Goal: Browse casually: Explore the website without a specific task or goal

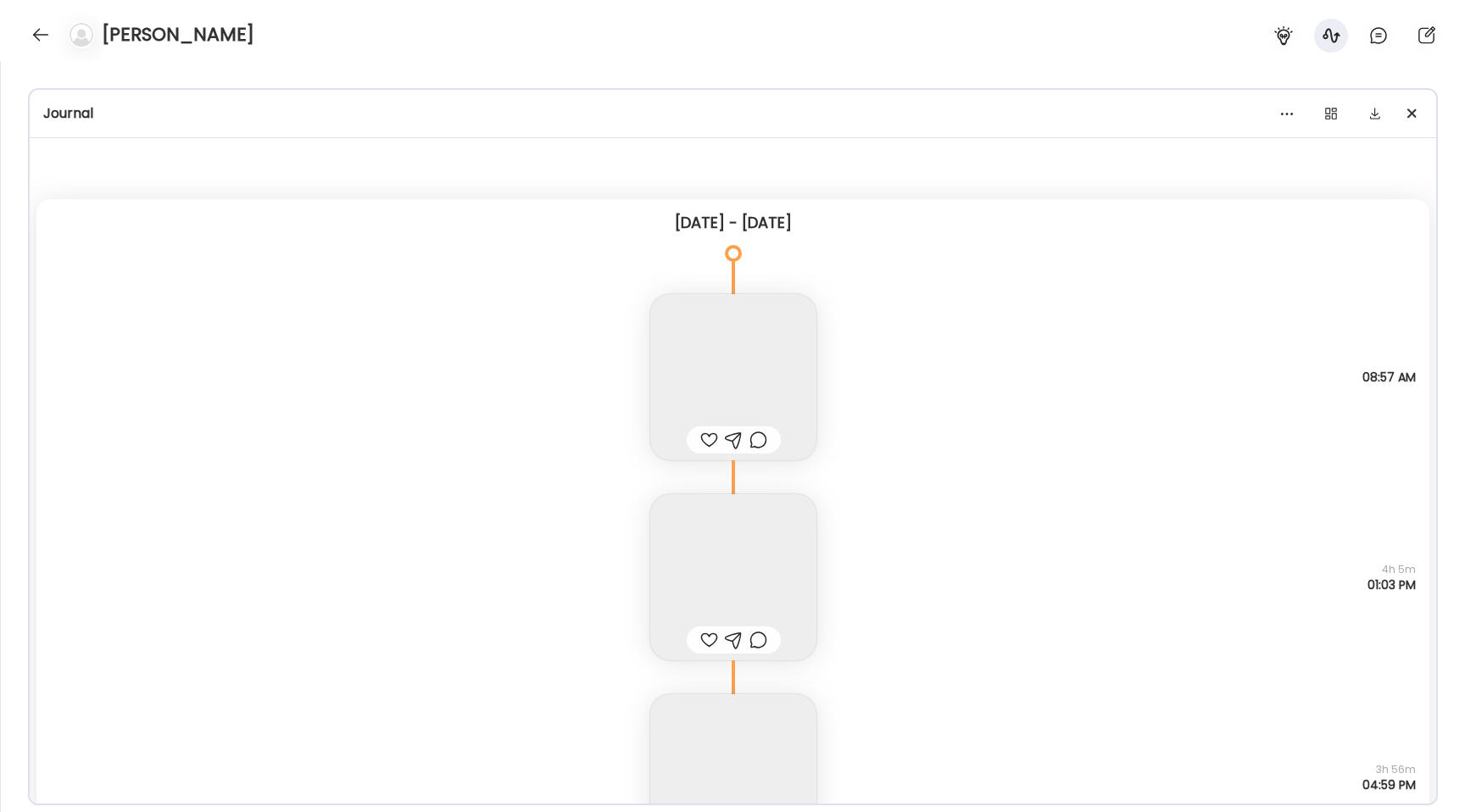
scroll to position [15219, 0]
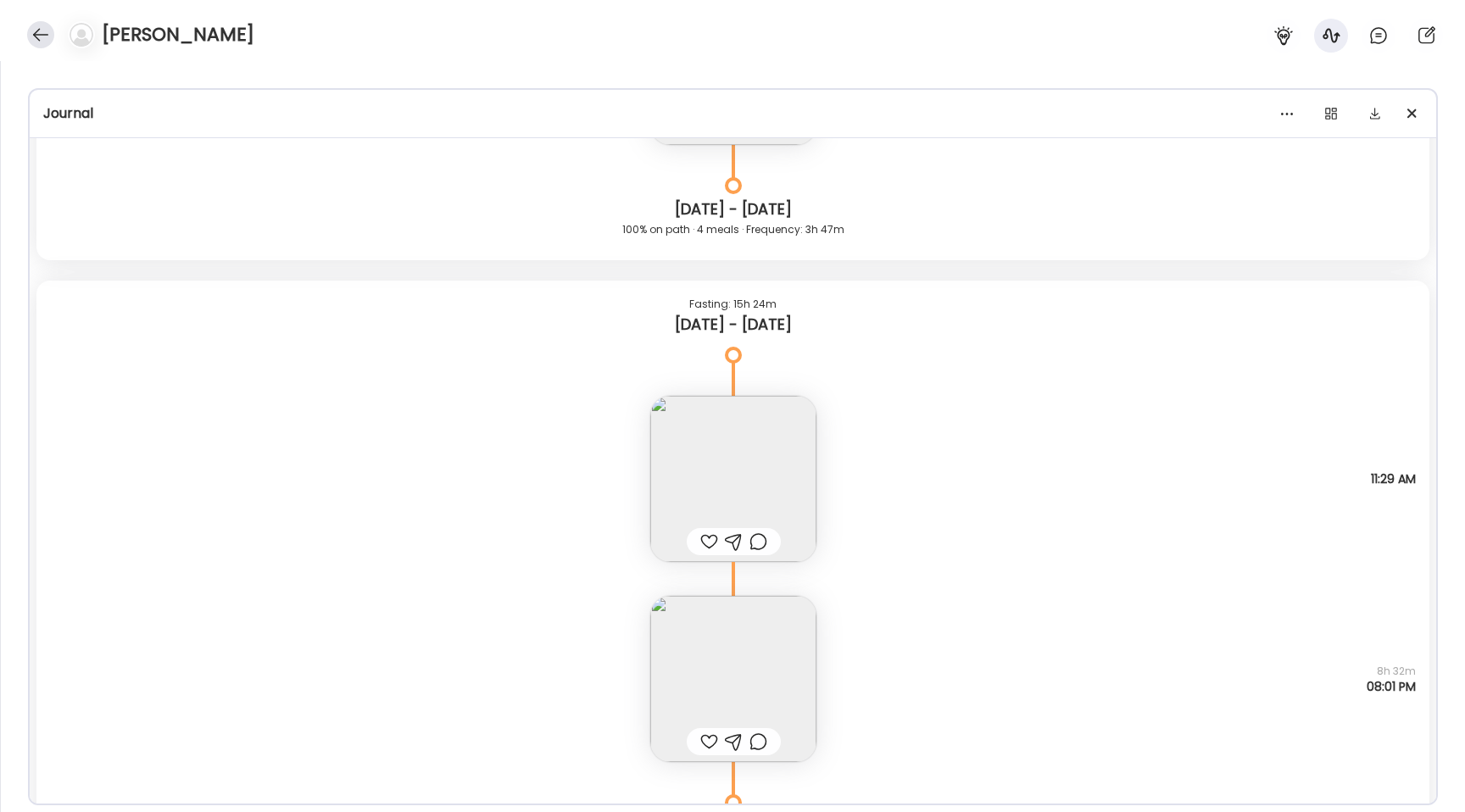
click at [38, 42] on div at bounding box center [41, 35] width 27 height 27
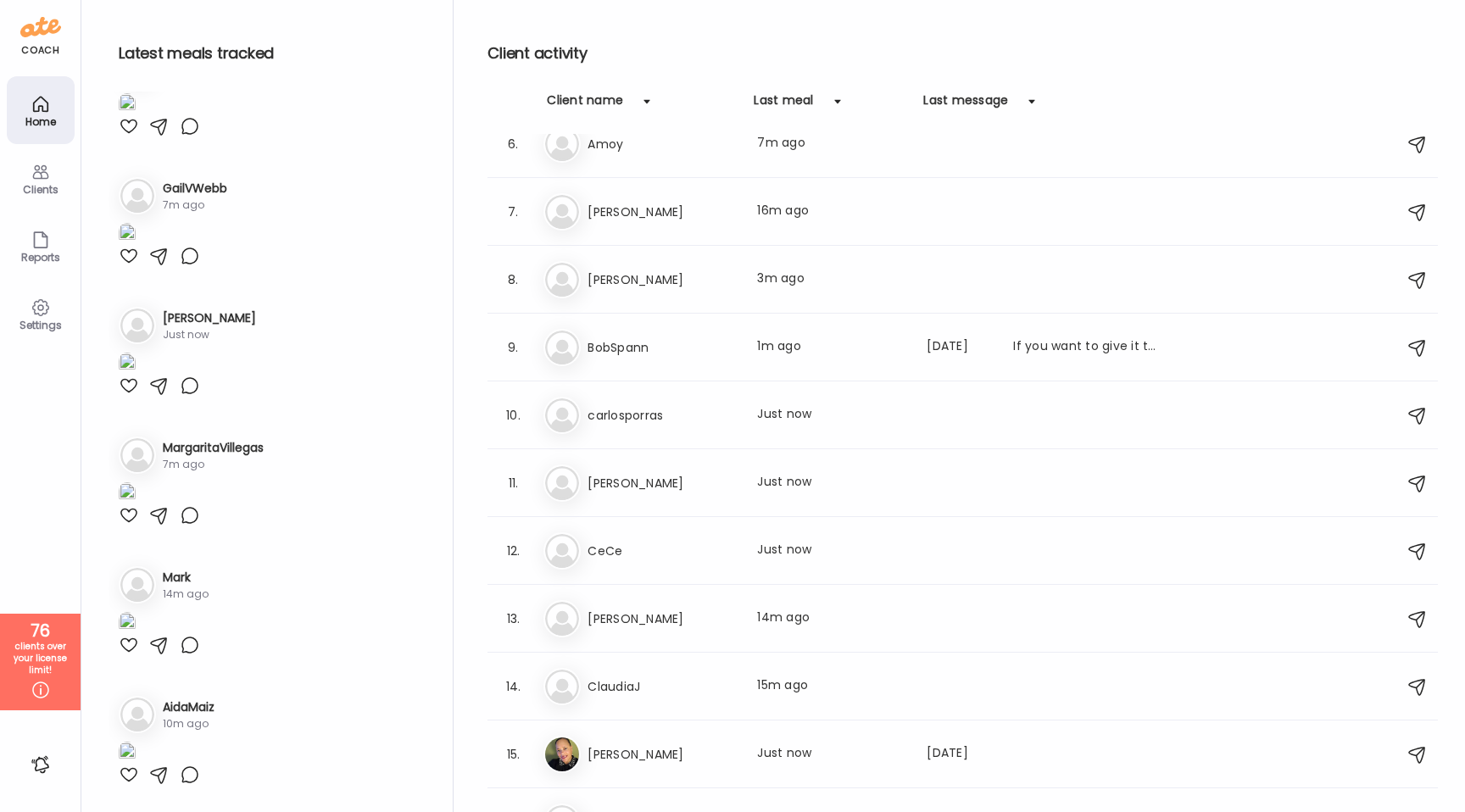
scroll to position [276, 0]
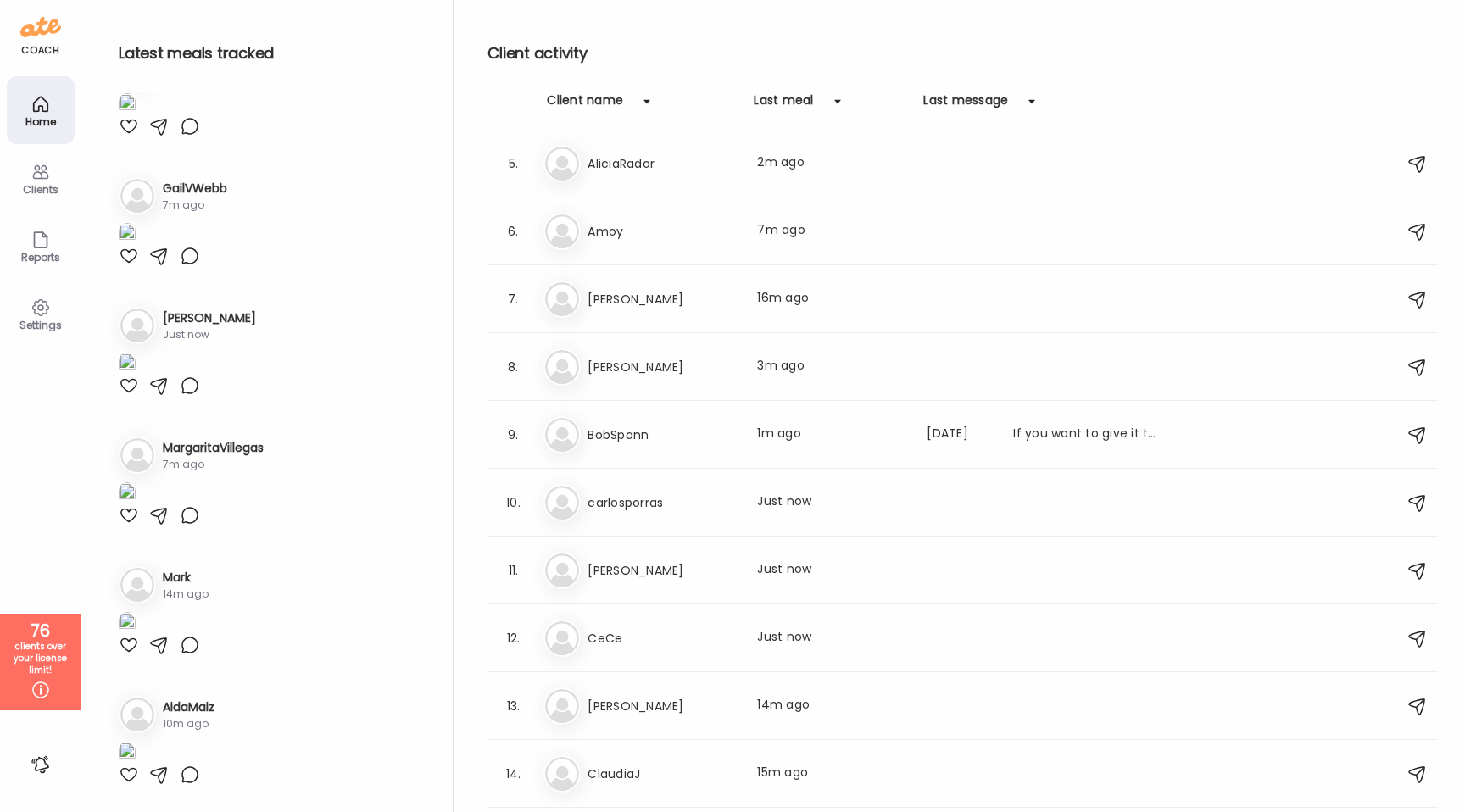
click at [730, 436] on h3 "BobSpann" at bounding box center [662, 435] width 149 height 20
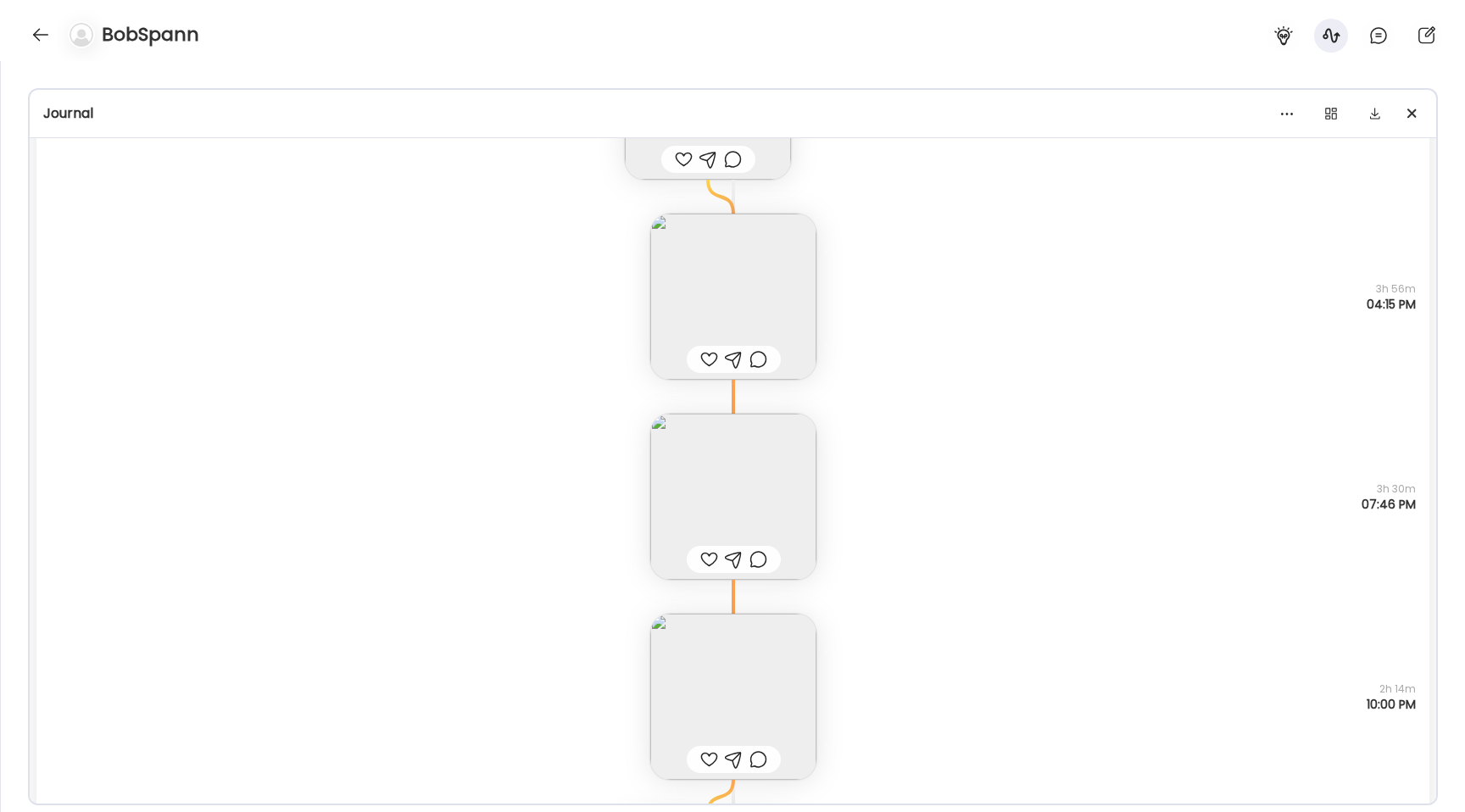
scroll to position [36013, 0]
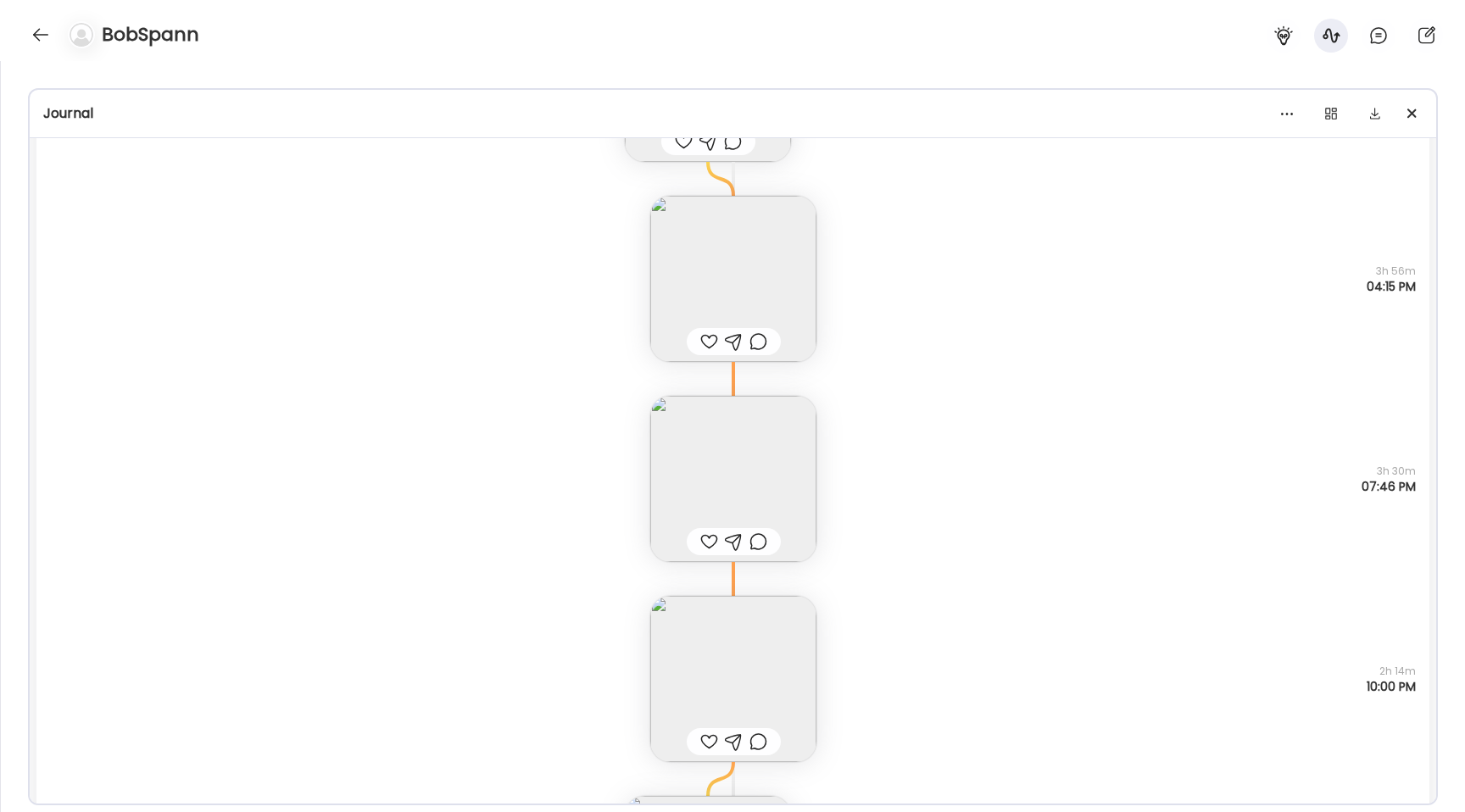
click at [739, 655] on img at bounding box center [733, 678] width 166 height 166
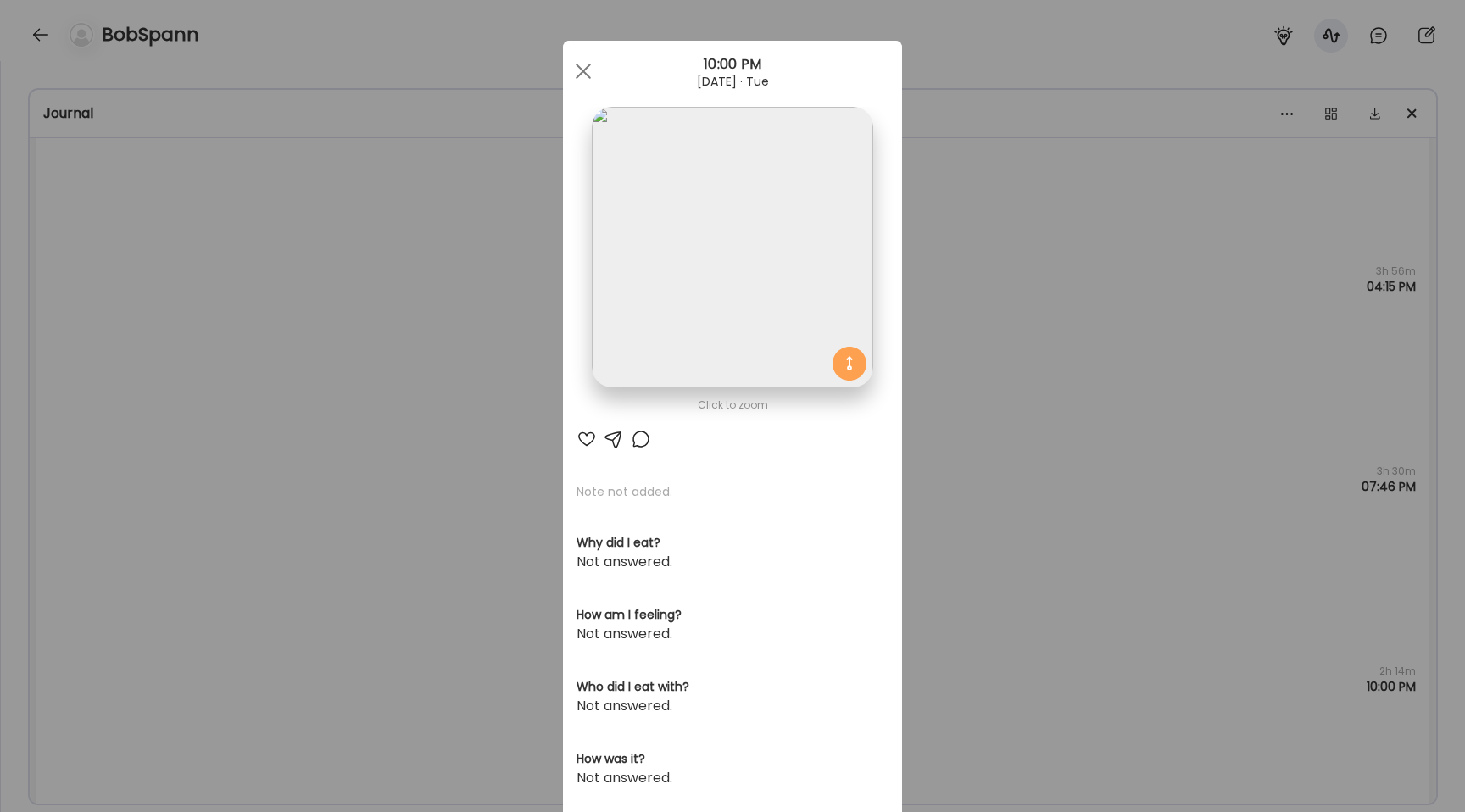
click at [697, 263] on img at bounding box center [732, 246] width 281 height 281
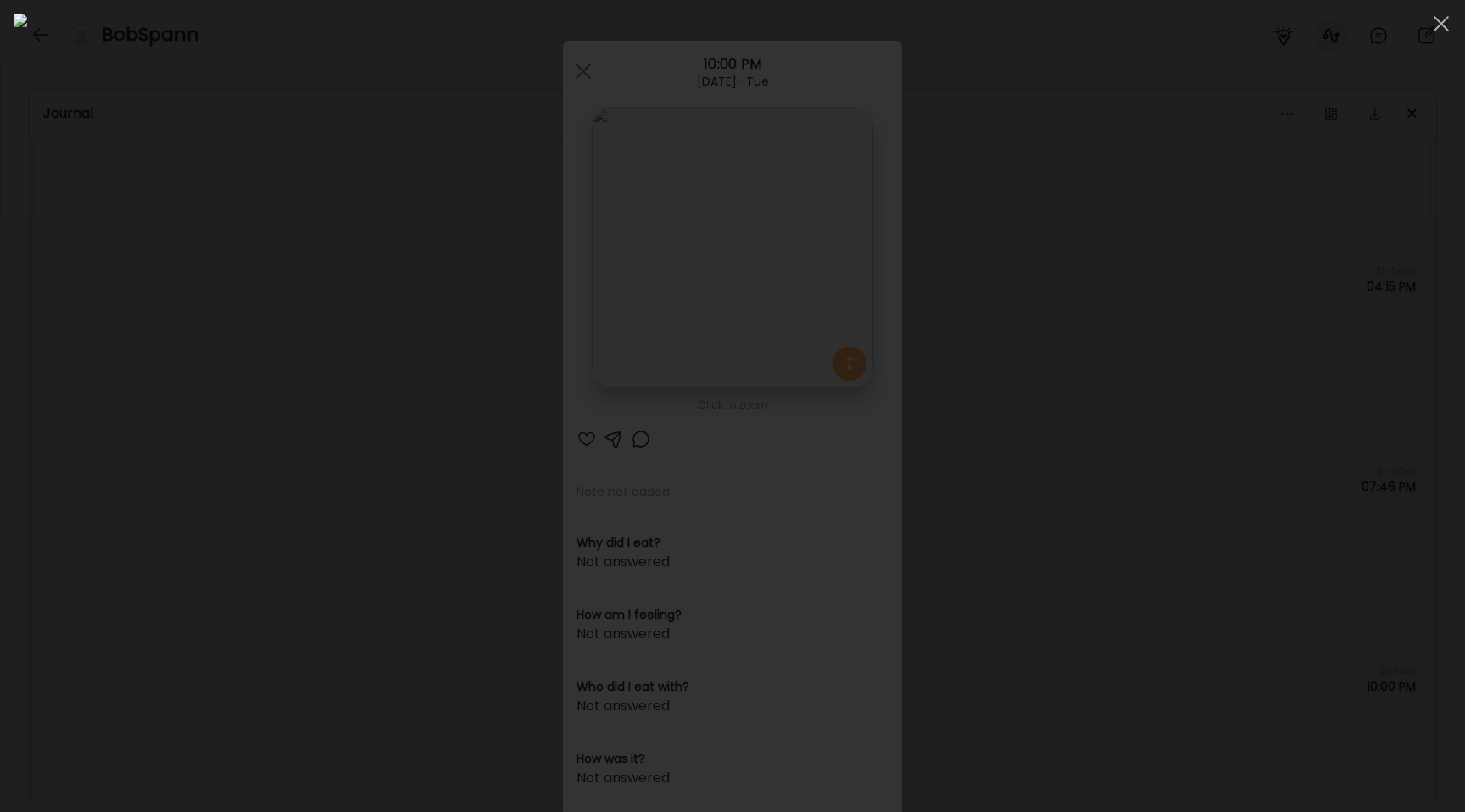
click at [267, 372] on div at bounding box center [732, 406] width 1438 height 785
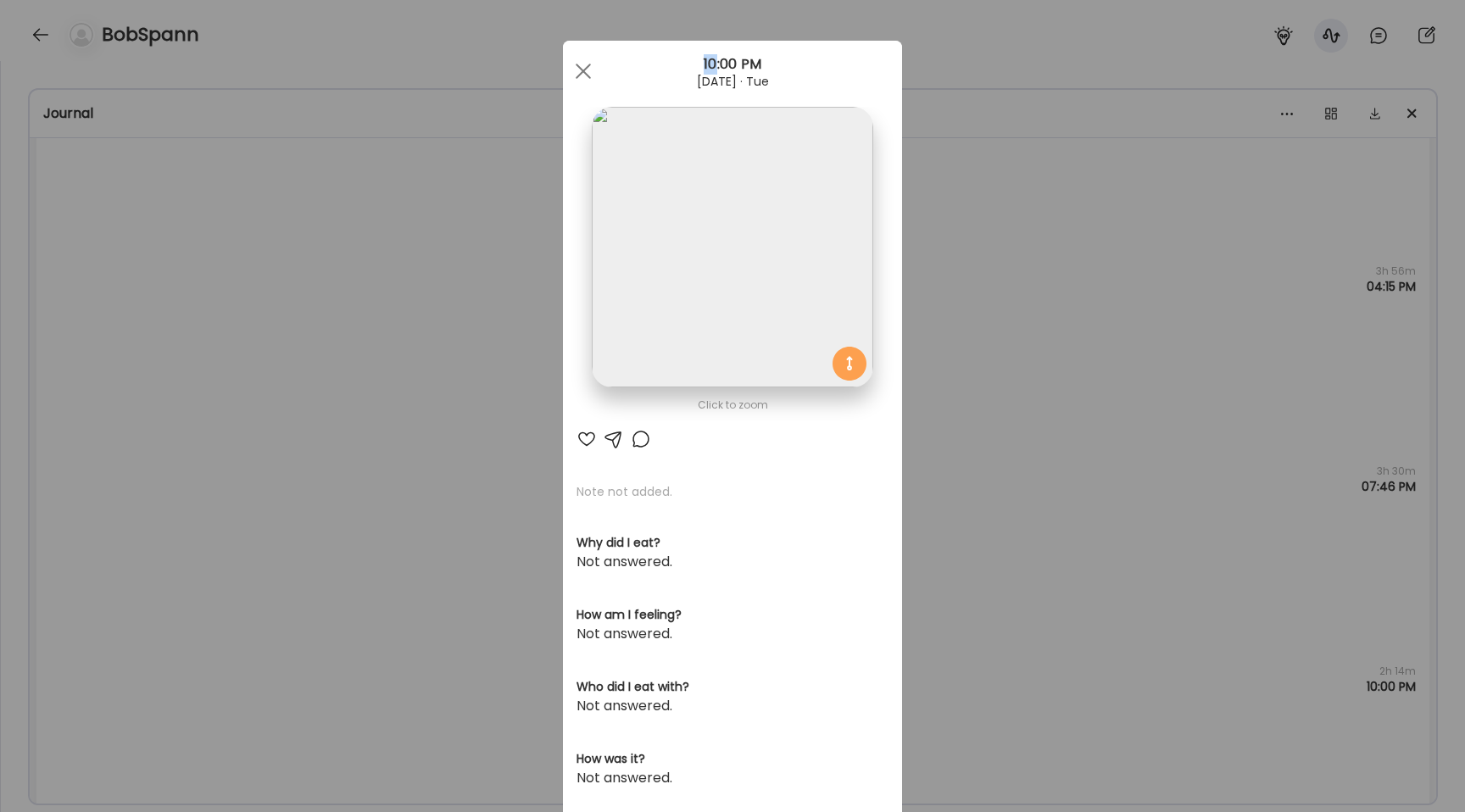
click at [267, 372] on div "Ate Coach Dashboard Wahoo! It’s official Take a moment to set up your Coach Pro…" at bounding box center [732, 406] width 1465 height 812
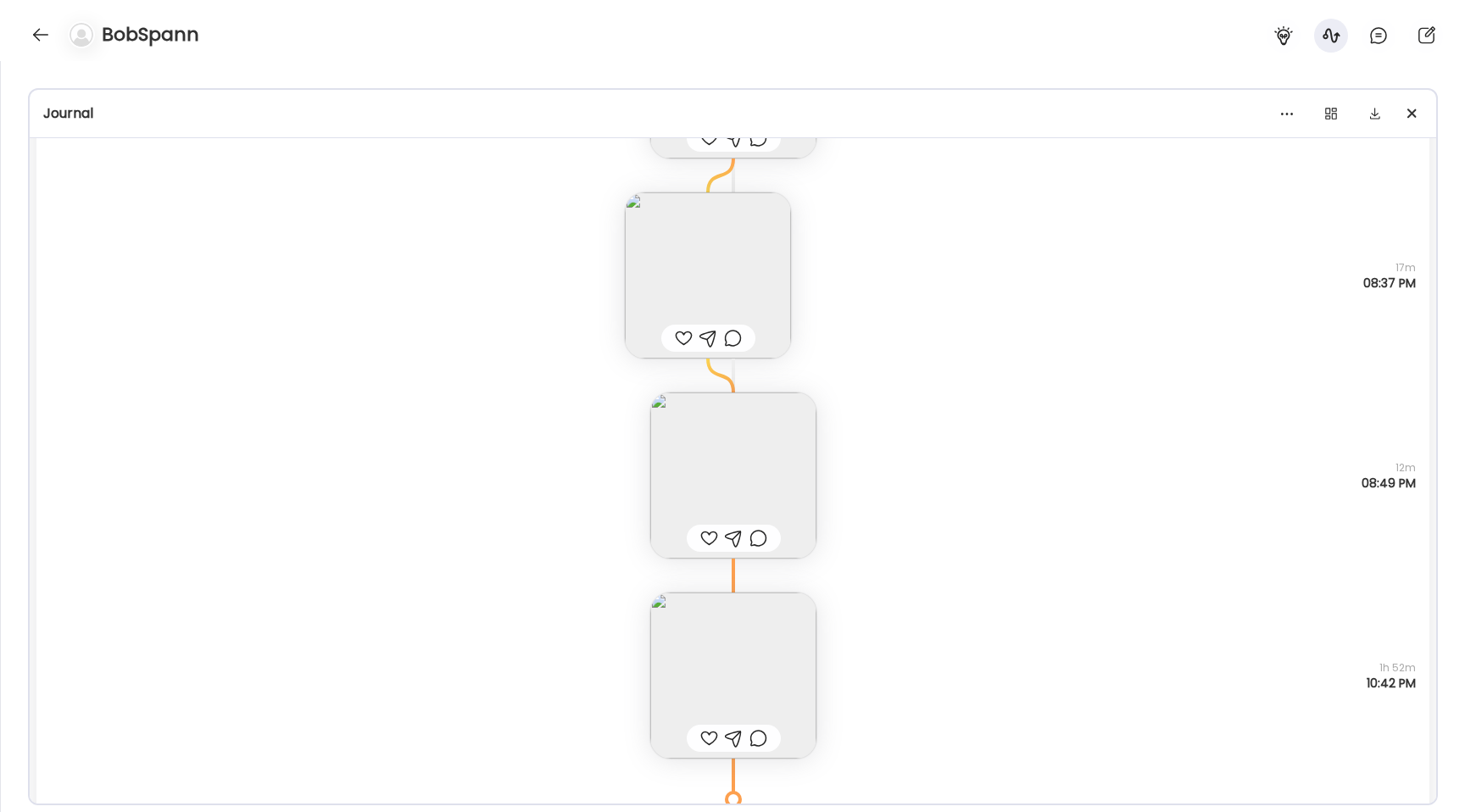
scroll to position [33836, 0]
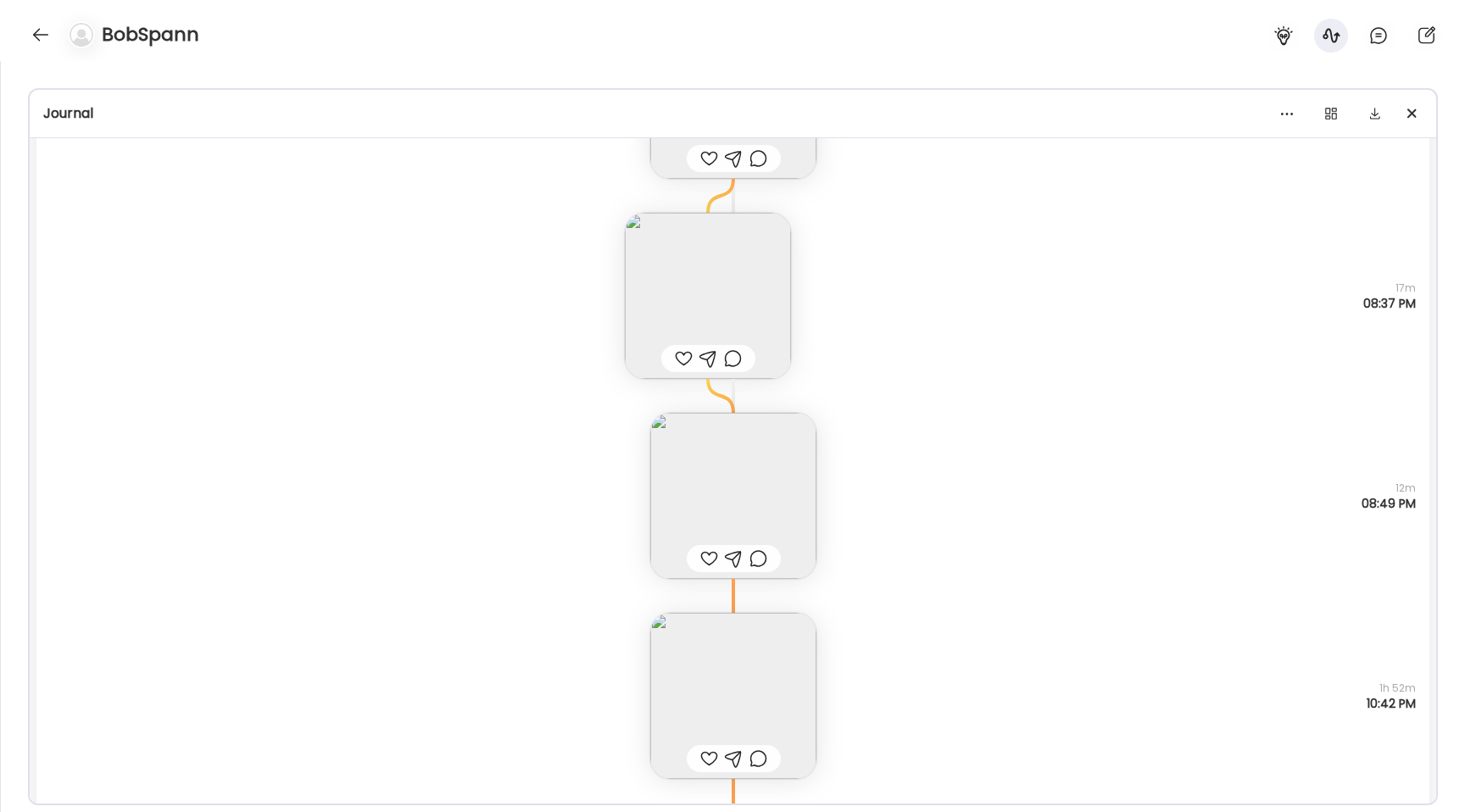
click at [737, 710] on img at bounding box center [733, 696] width 166 height 166
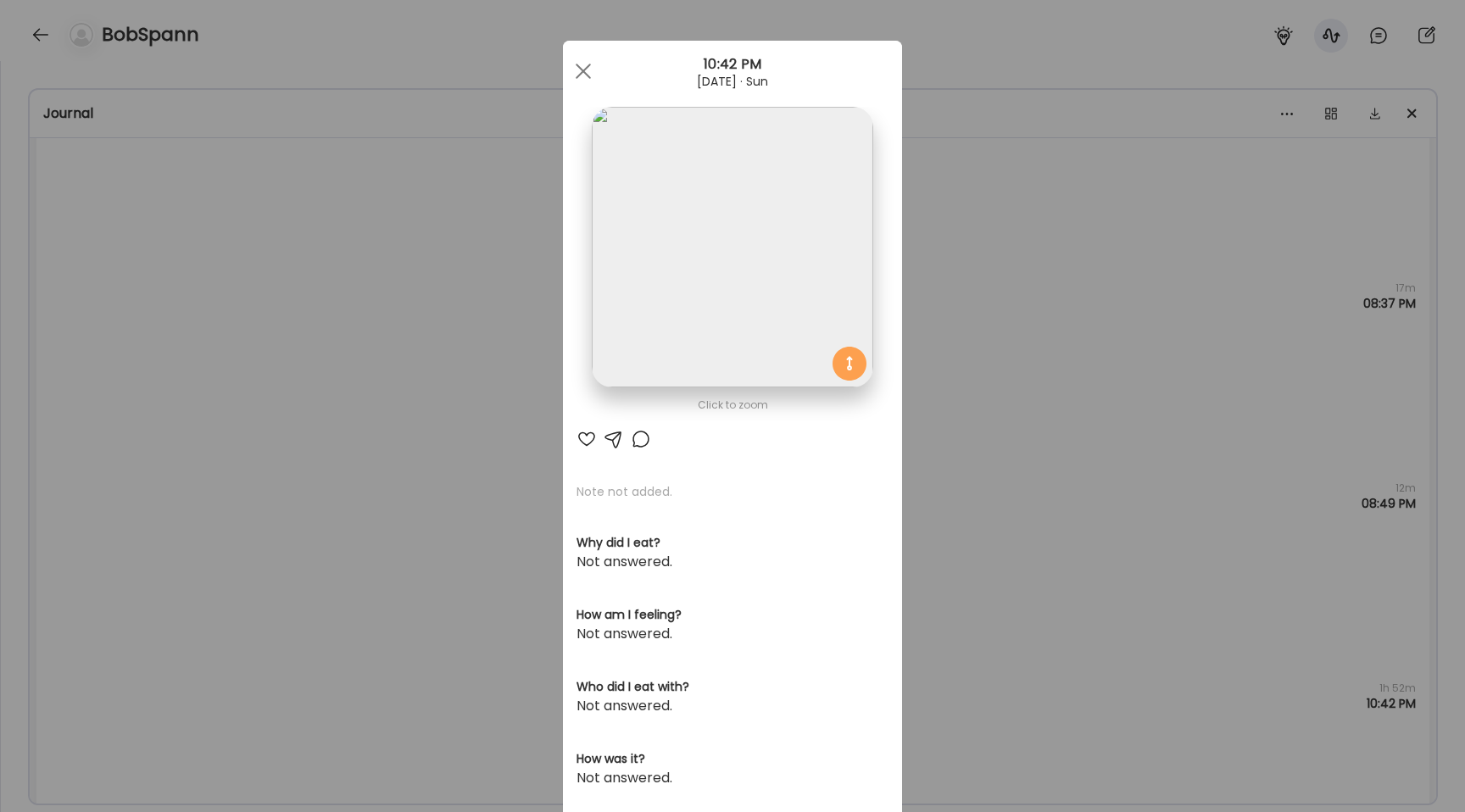
click at [674, 276] on img at bounding box center [732, 246] width 281 height 281
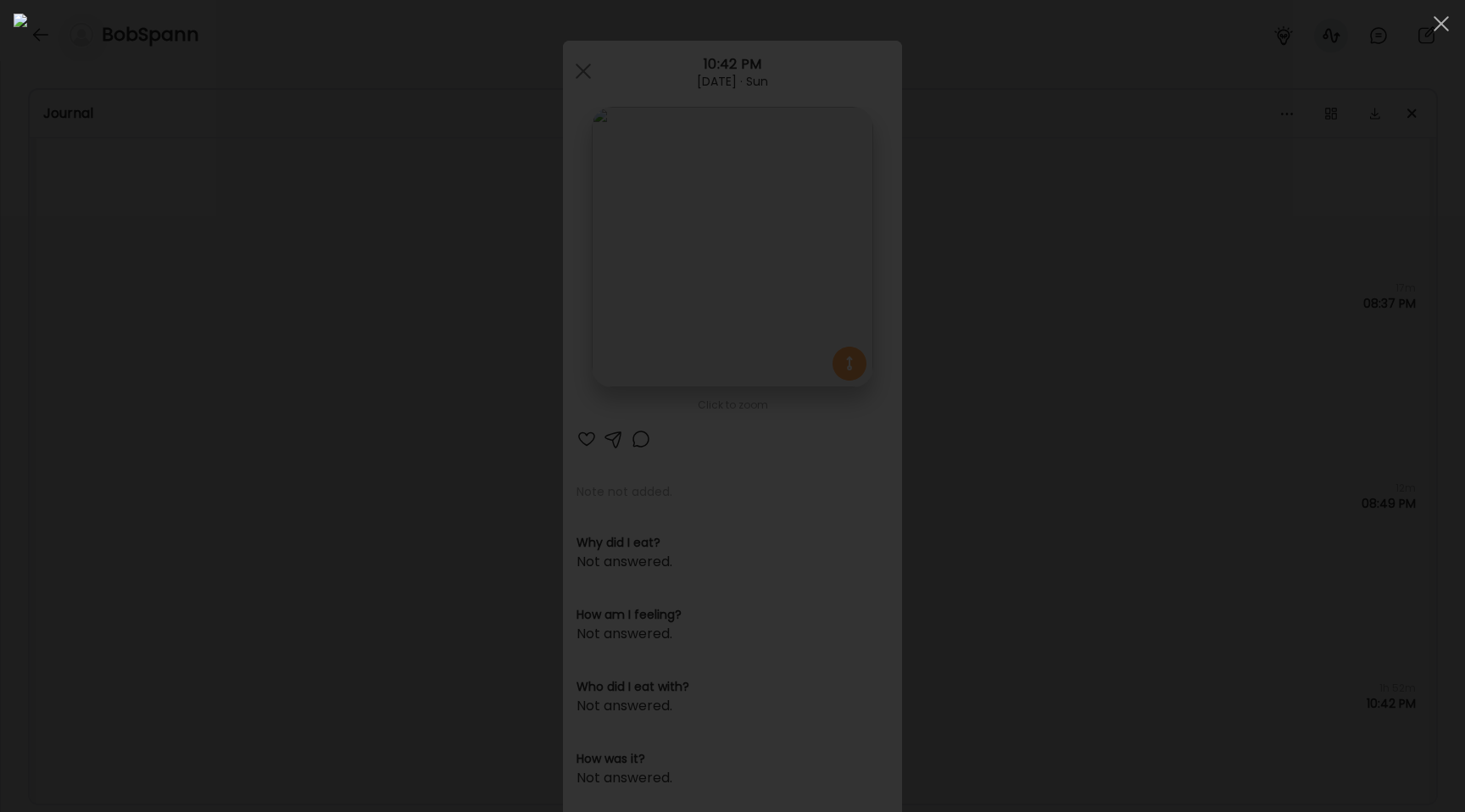
click at [207, 485] on div at bounding box center [732, 406] width 1438 height 785
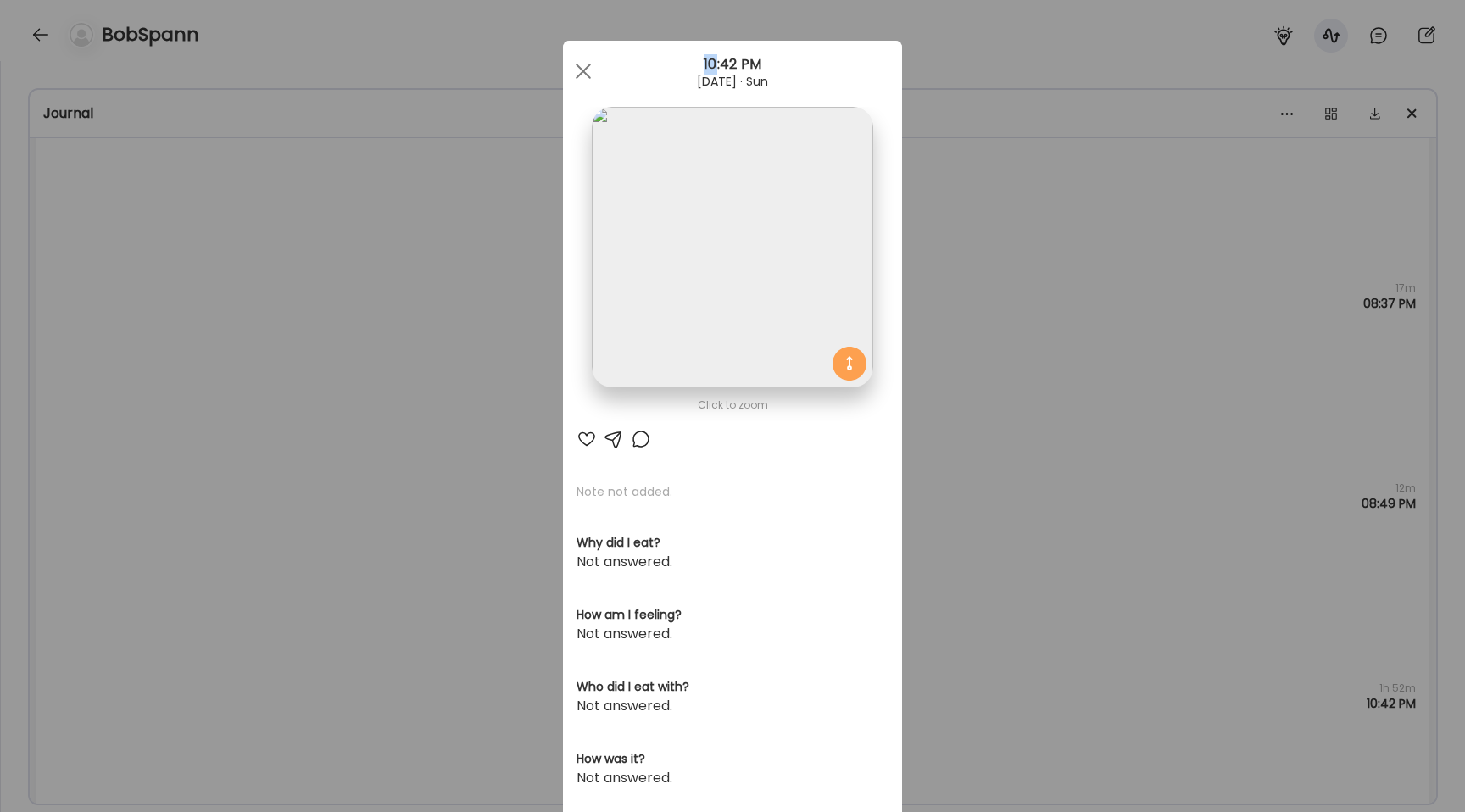
click at [207, 485] on div "Ate Coach Dashboard Wahoo! It’s official Take a moment to set up your Coach Pro…" at bounding box center [732, 406] width 1465 height 812
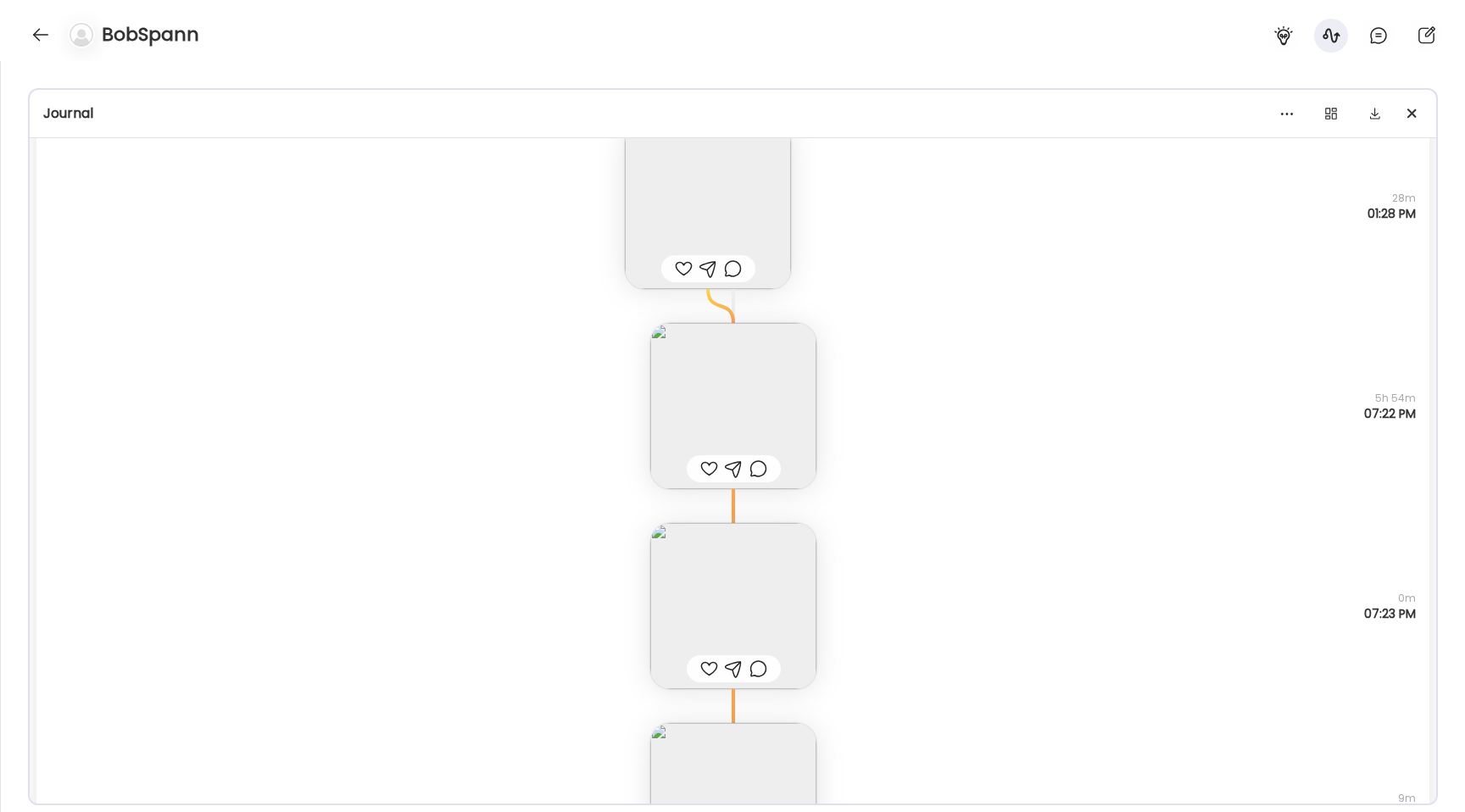
scroll to position [37268, 0]
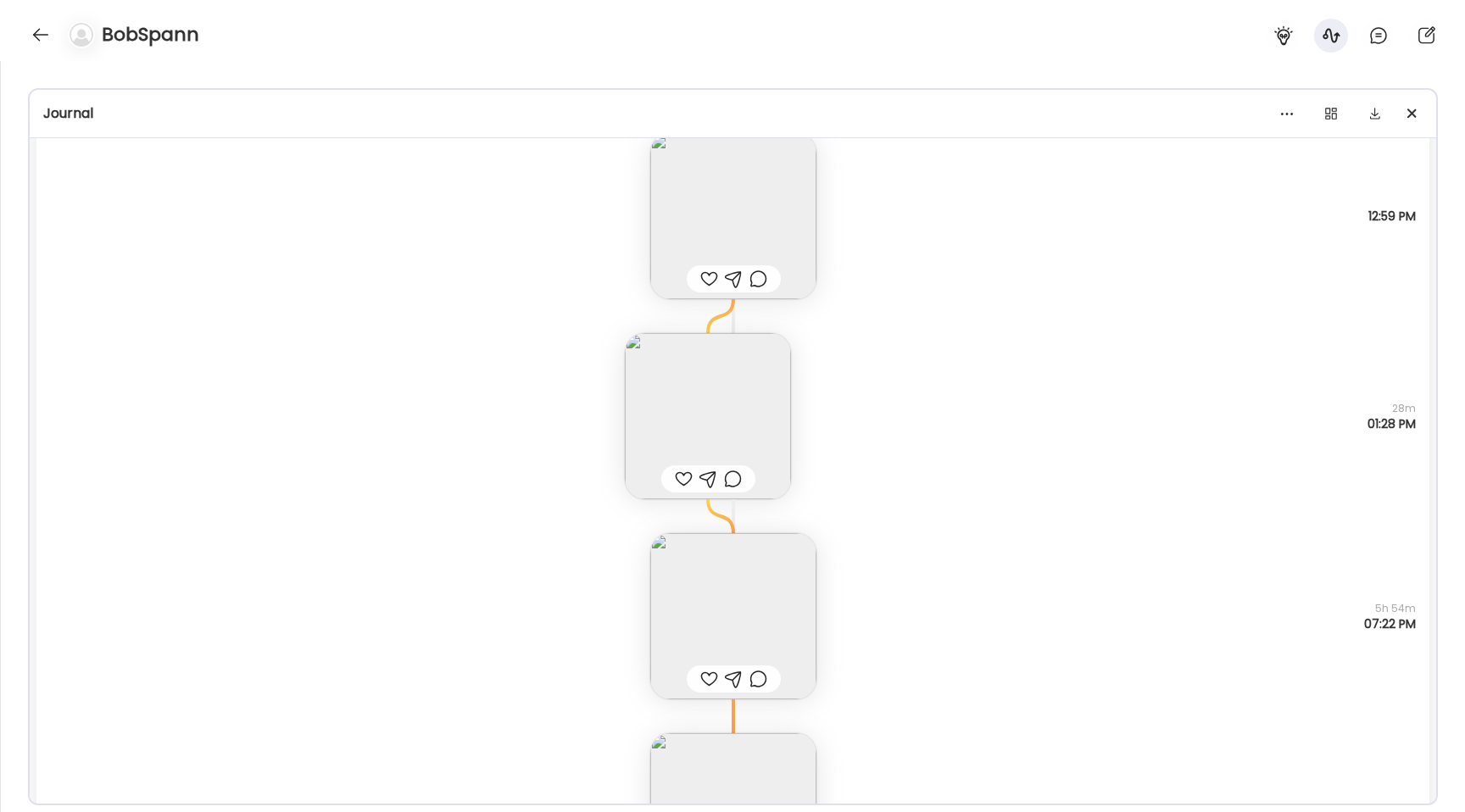
click at [719, 379] on img at bounding box center [707, 416] width 166 height 166
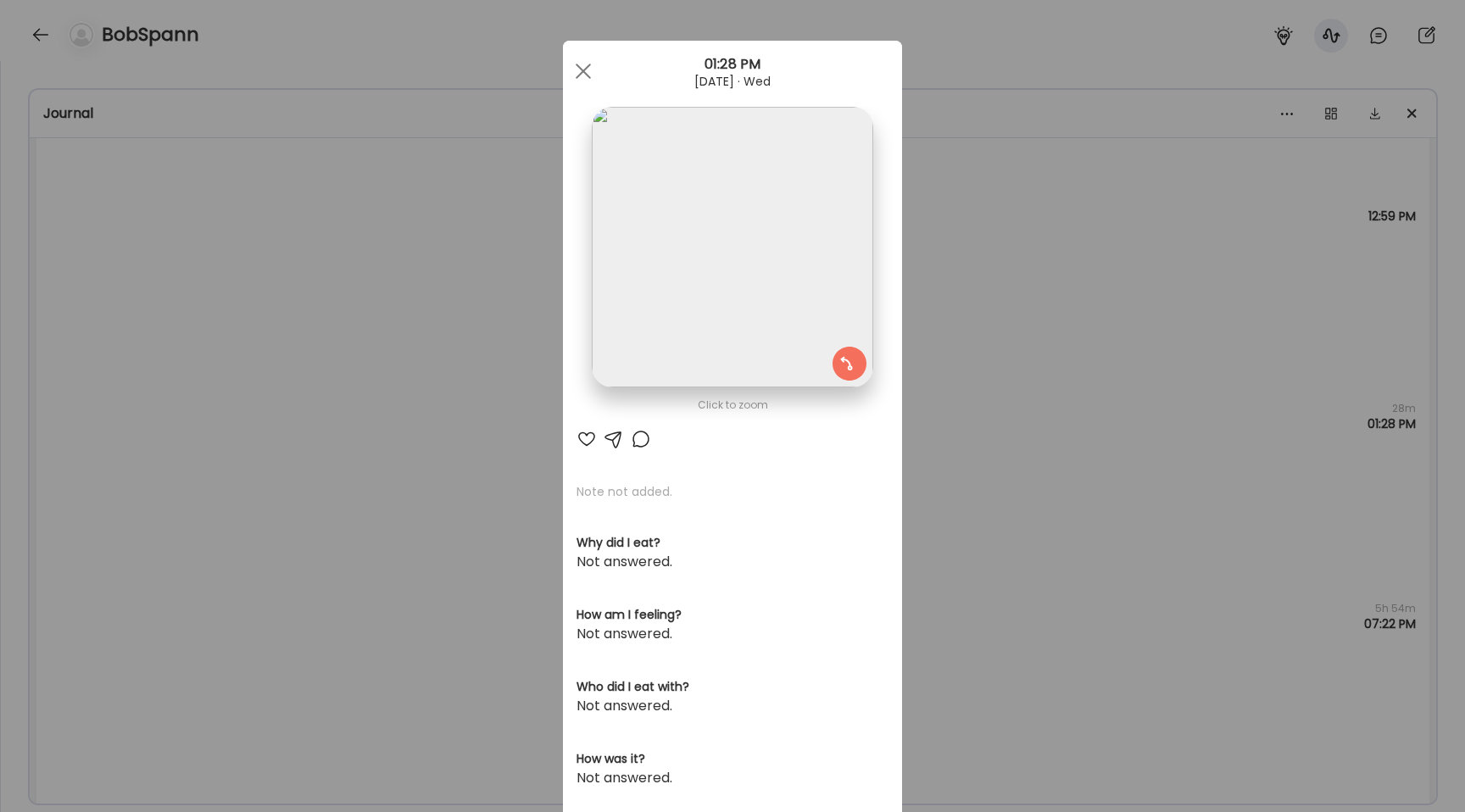
click at [637, 310] on img at bounding box center [732, 246] width 281 height 281
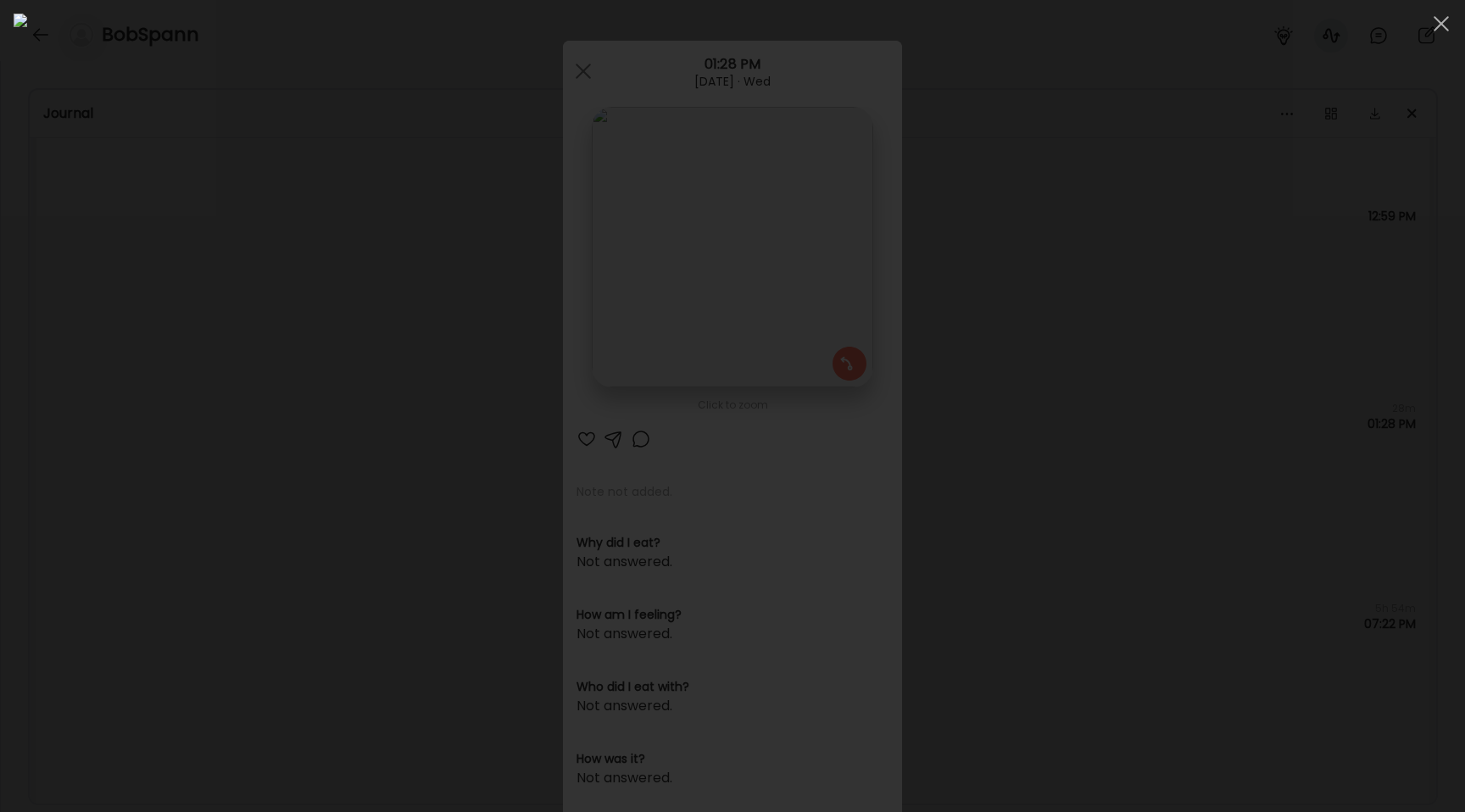
click at [209, 382] on div at bounding box center [732, 406] width 1438 height 785
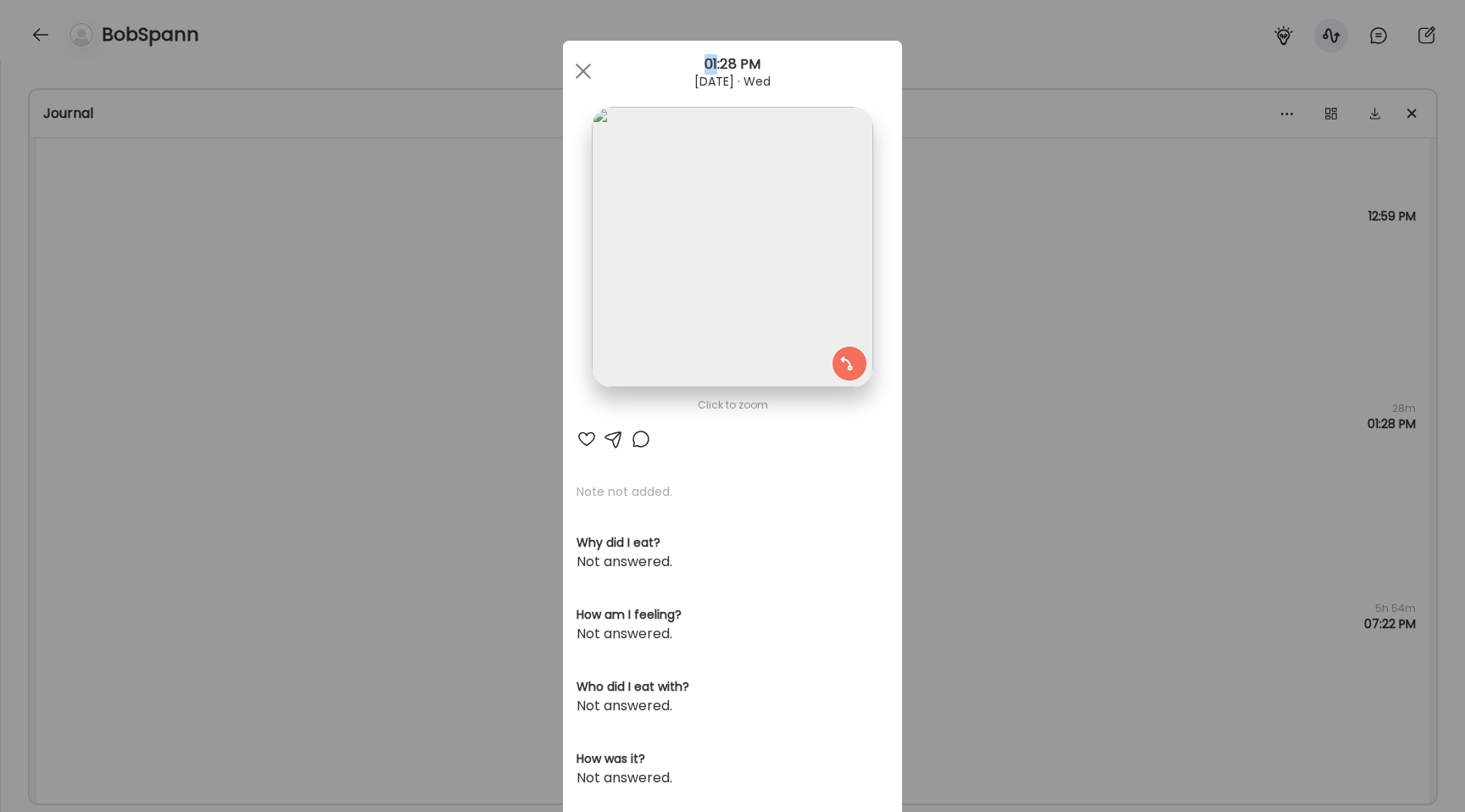
click at [209, 382] on div "Ate Coach Dashboard Wahoo! It’s official Take a moment to set up your Coach Pro…" at bounding box center [732, 406] width 1465 height 812
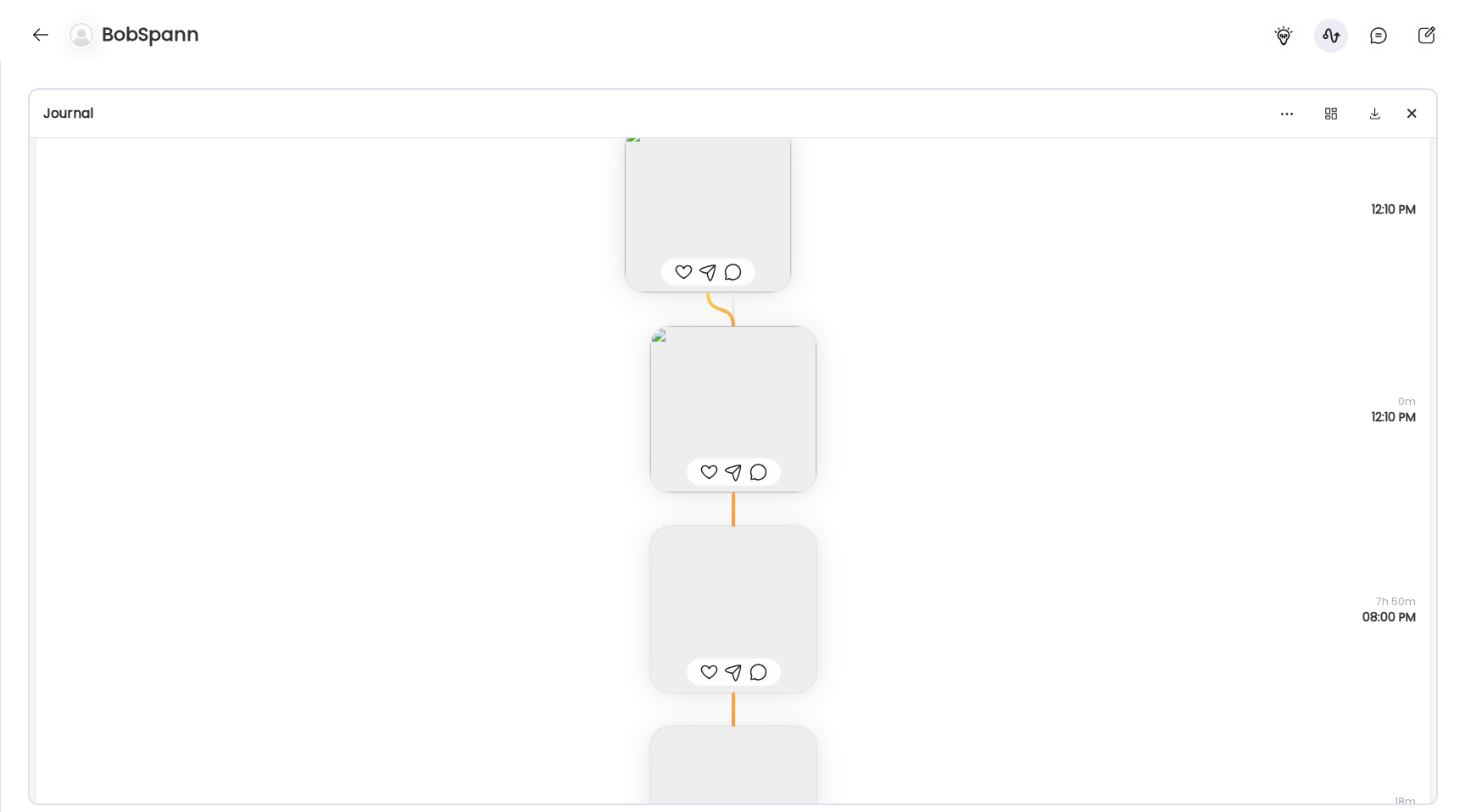
scroll to position [17911, 0]
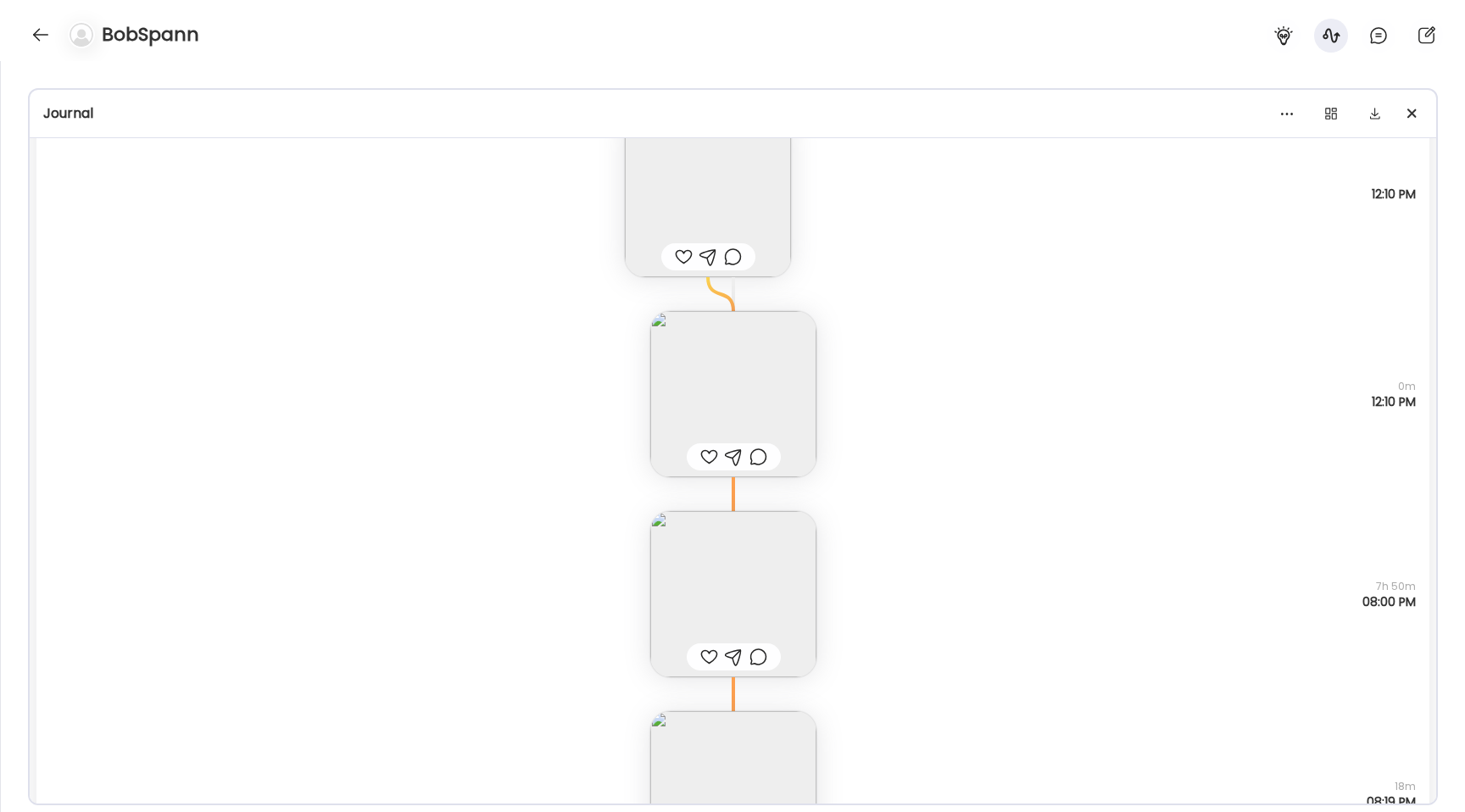
click at [774, 592] on img at bounding box center [733, 594] width 166 height 166
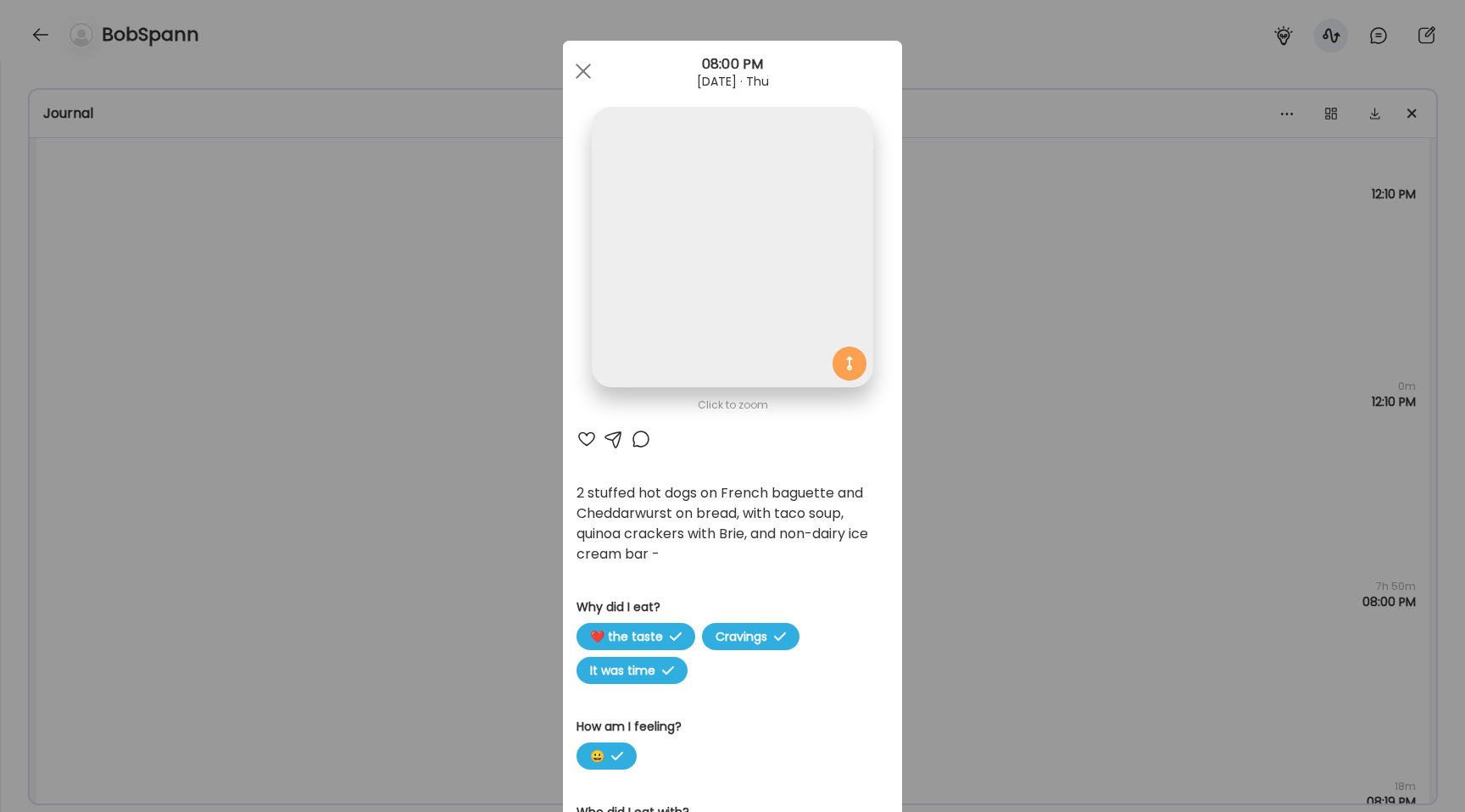
click at [672, 261] on img at bounding box center [732, 246] width 281 height 281
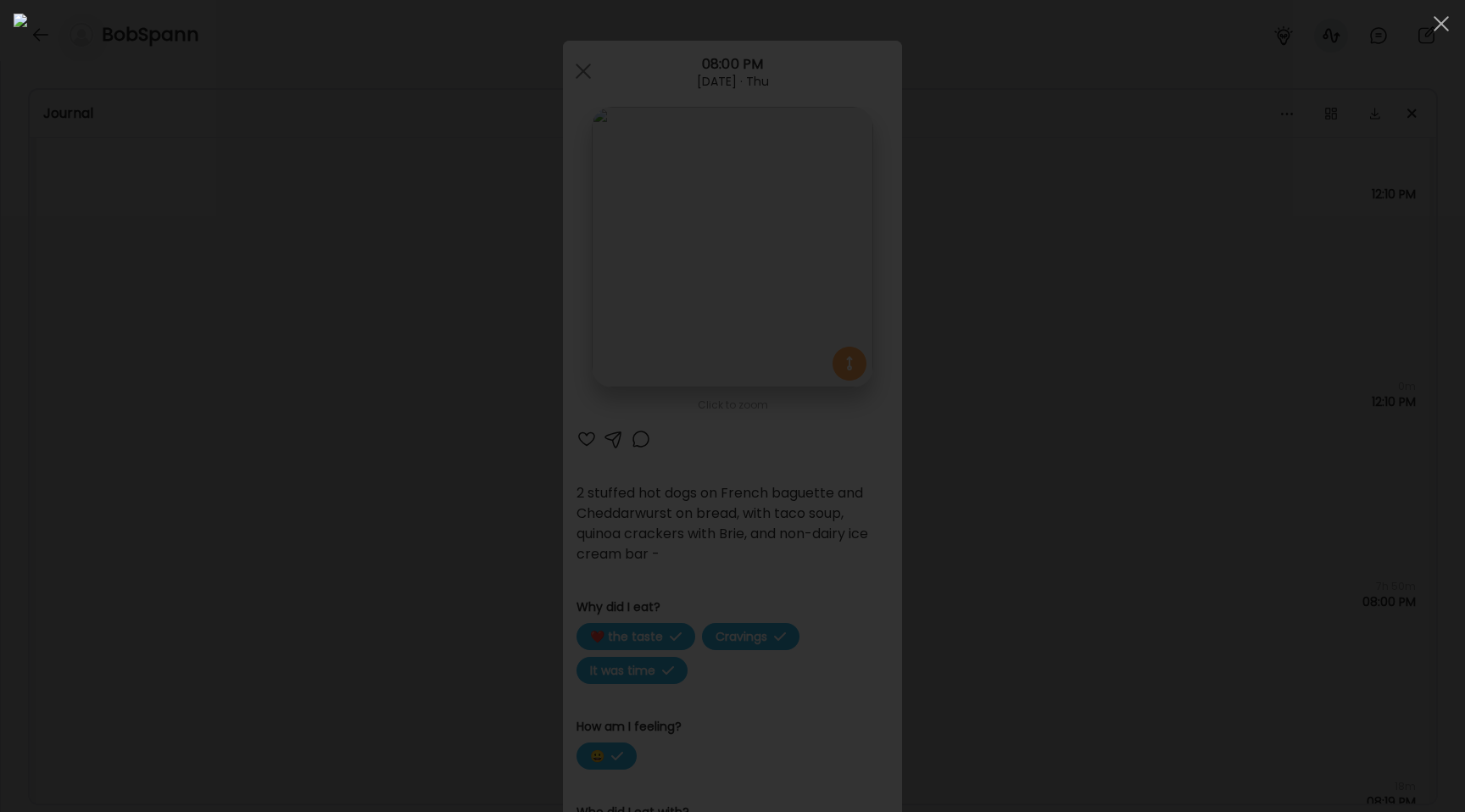
click at [286, 446] on div at bounding box center [732, 406] width 1438 height 785
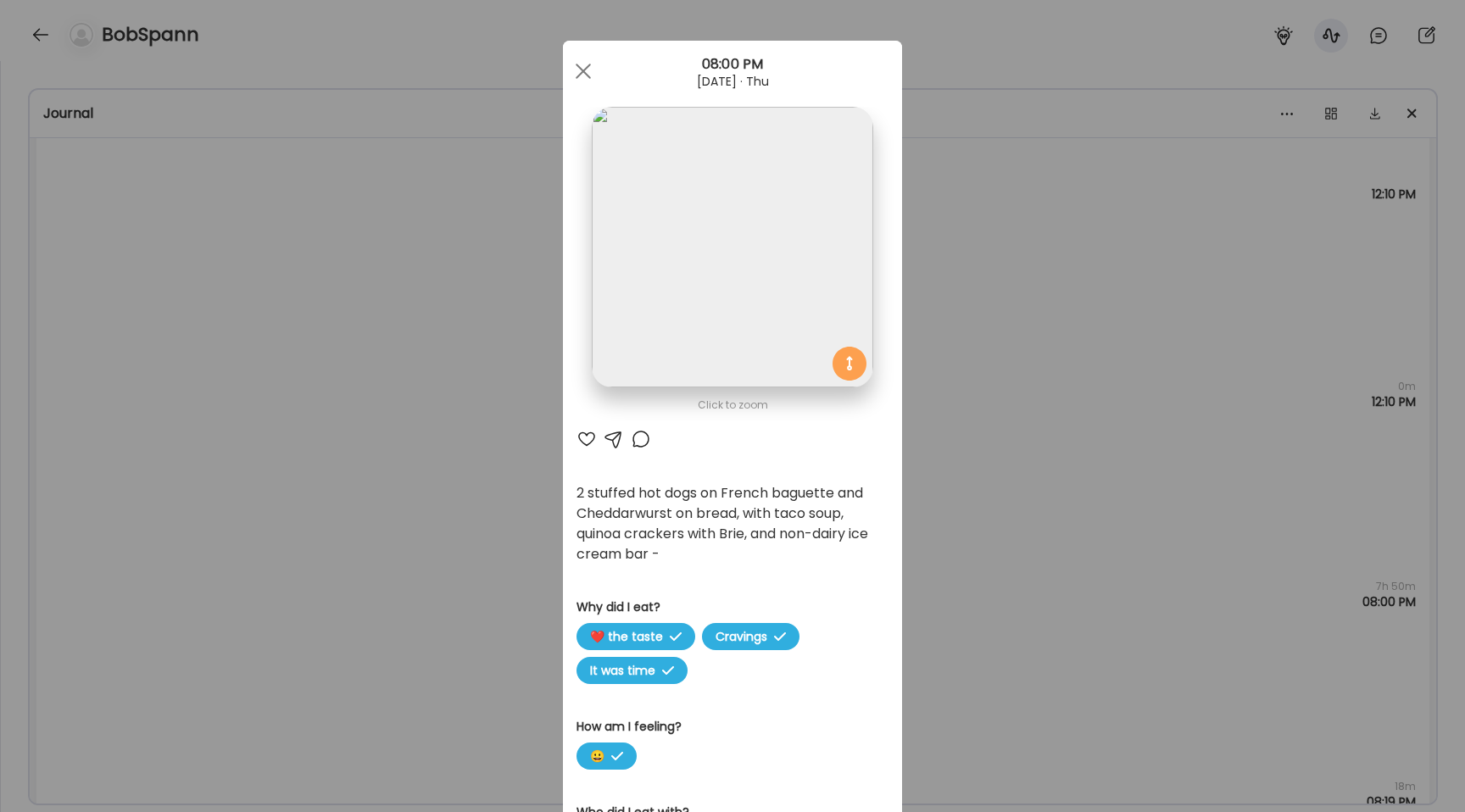
click at [286, 446] on div "Ate Coach Dashboard Wahoo! It’s official Take a moment to set up your Coach Pro…" at bounding box center [732, 406] width 1465 height 812
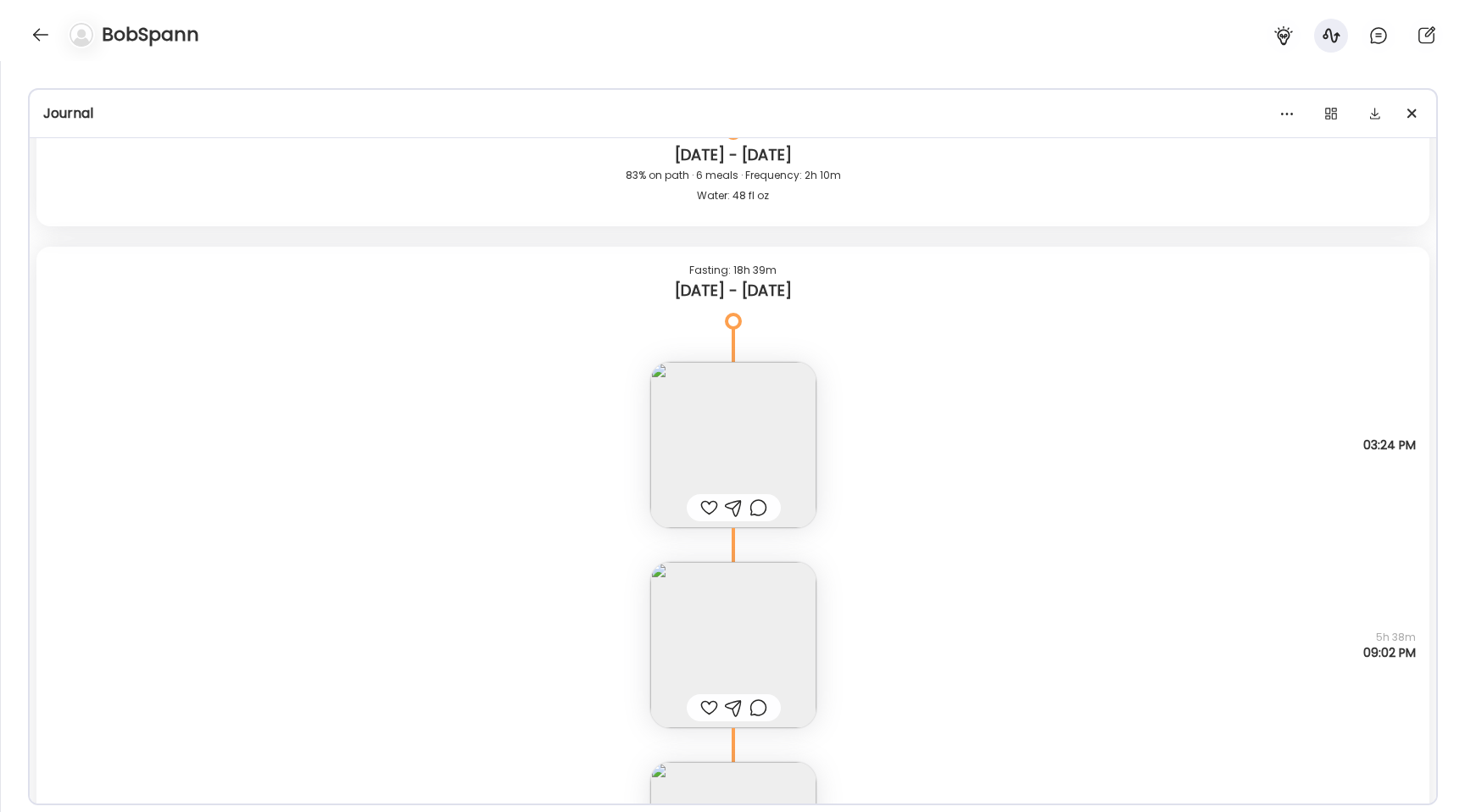
scroll to position [30141, 0]
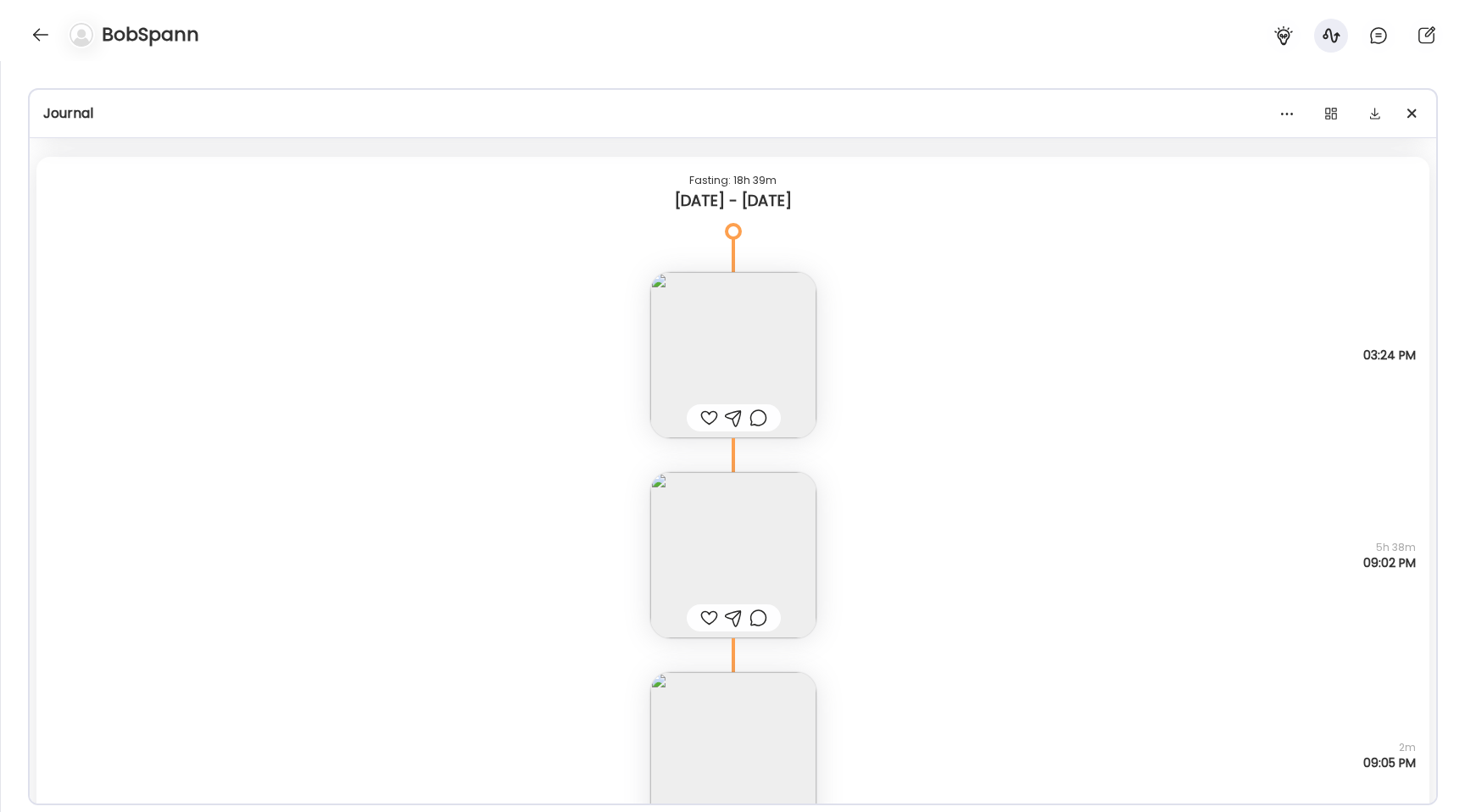
click at [733, 509] on img at bounding box center [733, 555] width 166 height 166
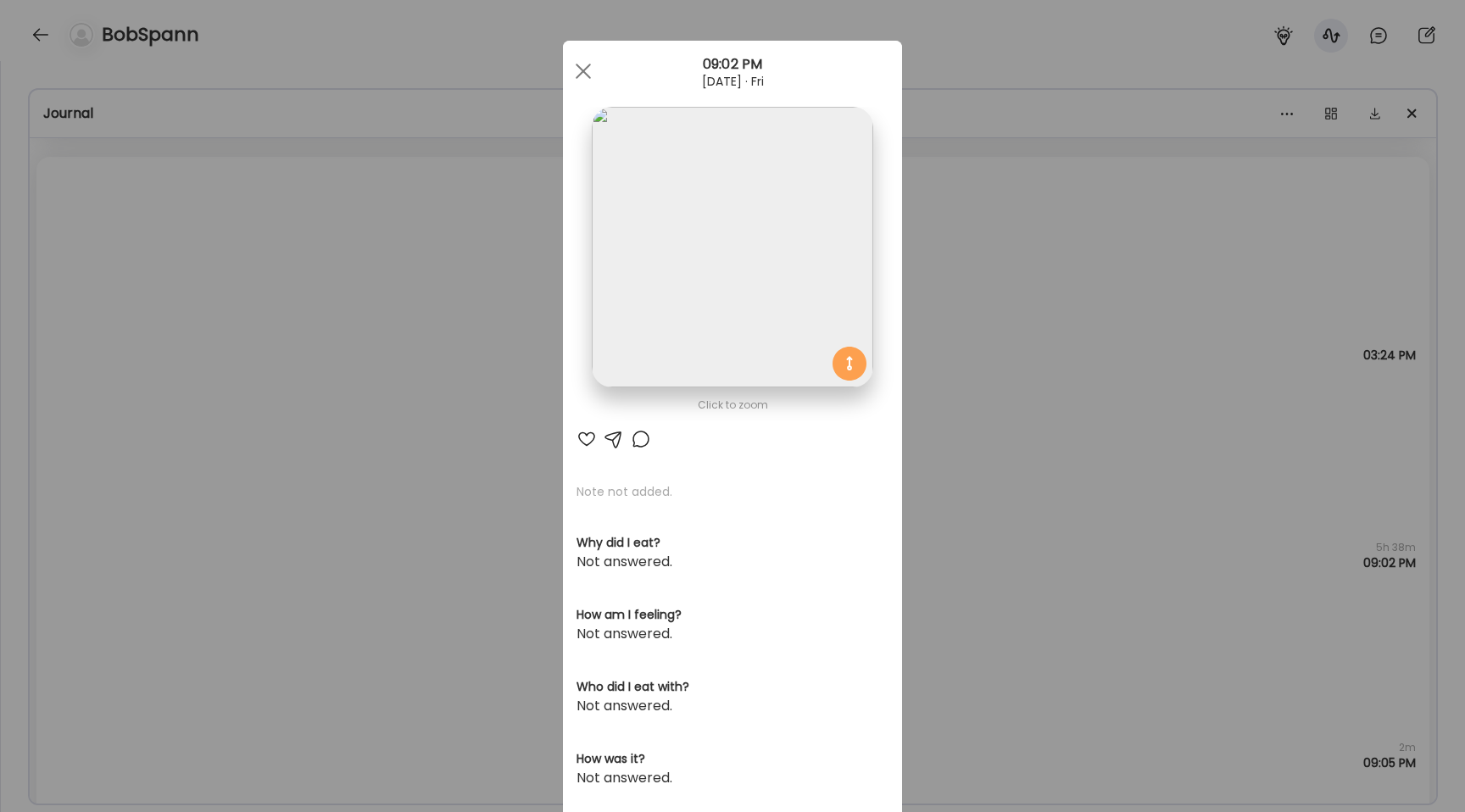
click at [679, 299] on img at bounding box center [732, 246] width 281 height 281
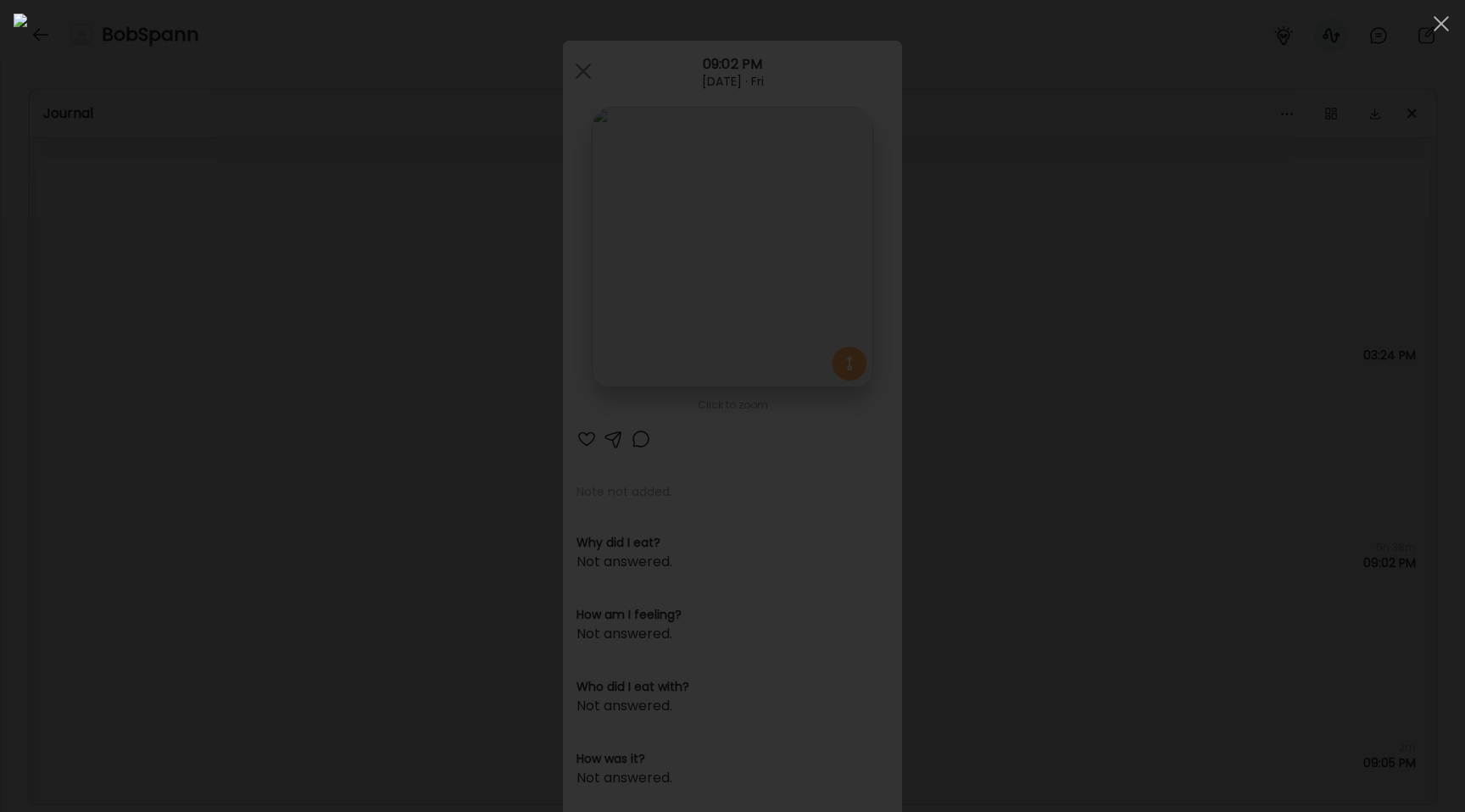
click at [127, 382] on div at bounding box center [732, 406] width 1438 height 785
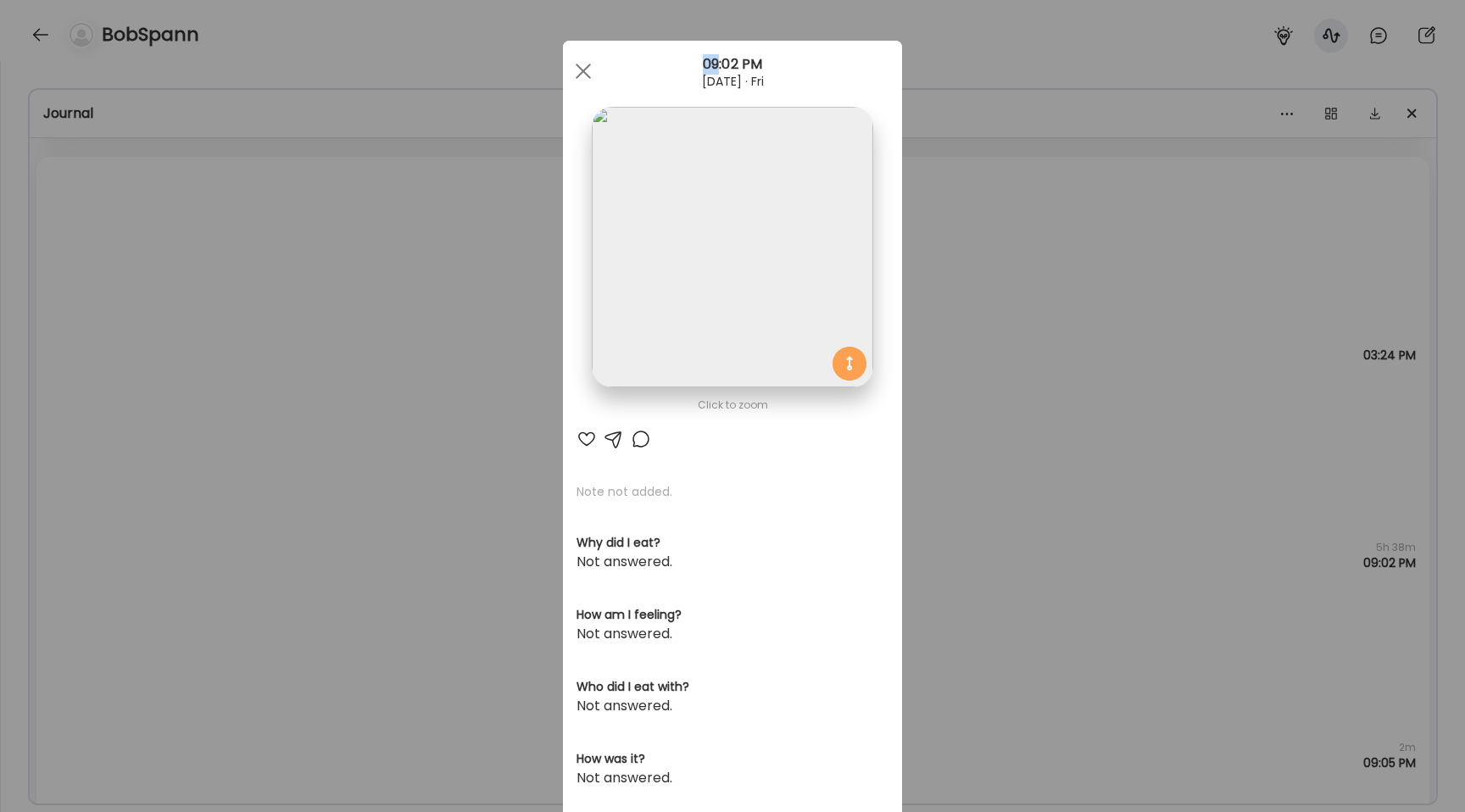
click at [127, 382] on div "Ate Coach Dashboard Wahoo! It’s official Take a moment to set up your Coach Pro…" at bounding box center [732, 406] width 1465 height 812
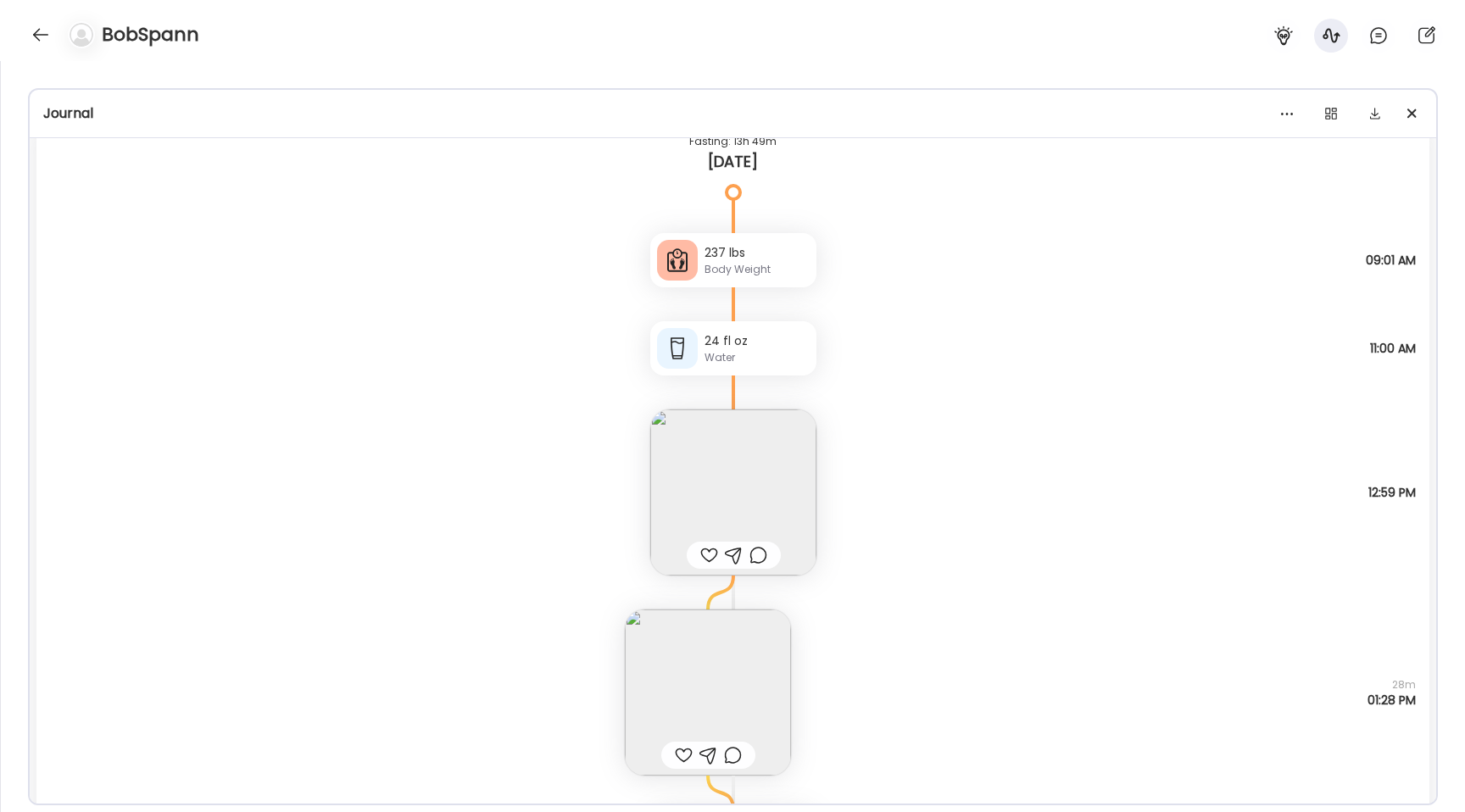
scroll to position [36953, 0]
